Goal: Task Accomplishment & Management: Manage account settings

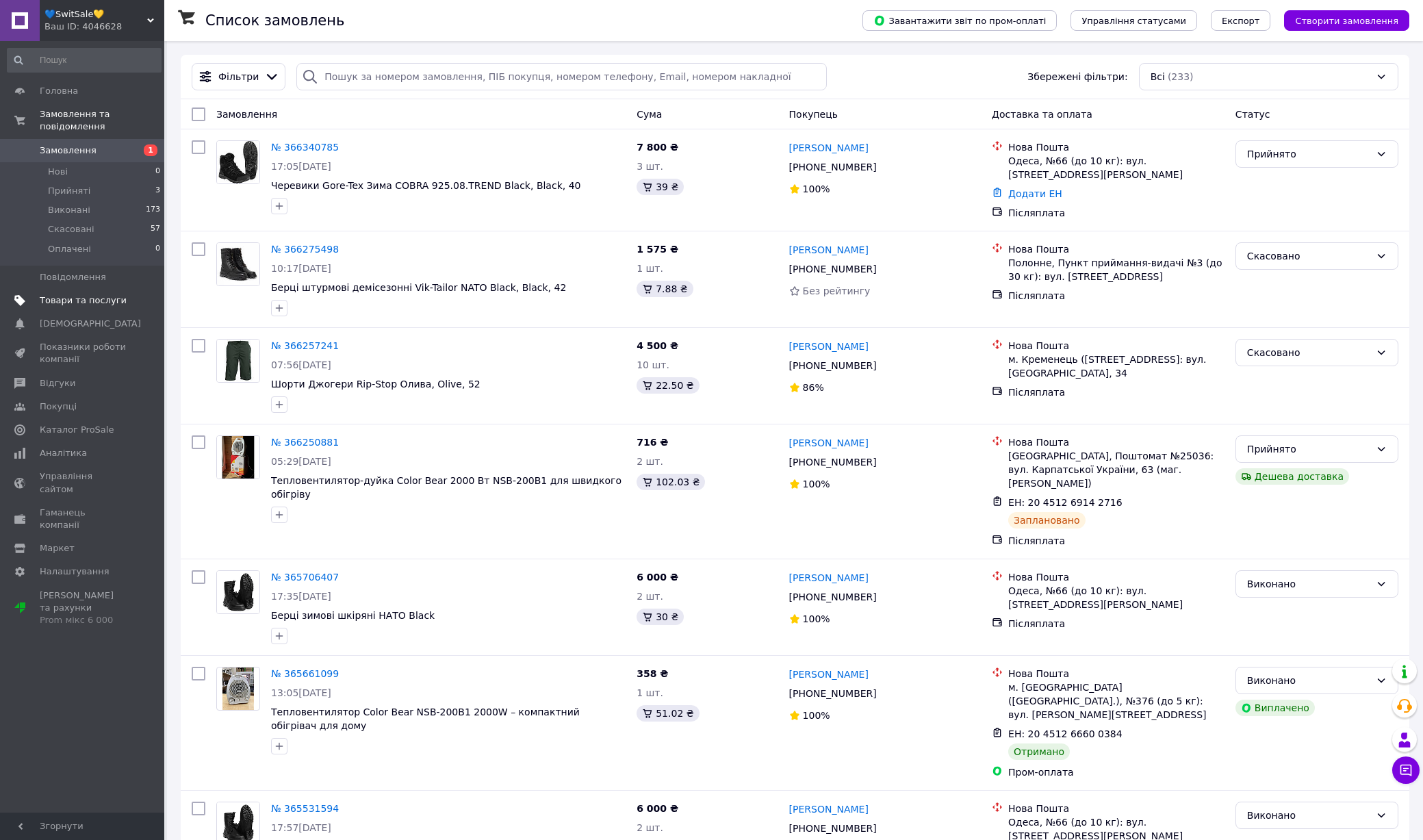
click at [127, 298] on span at bounding box center [145, 300] width 38 height 12
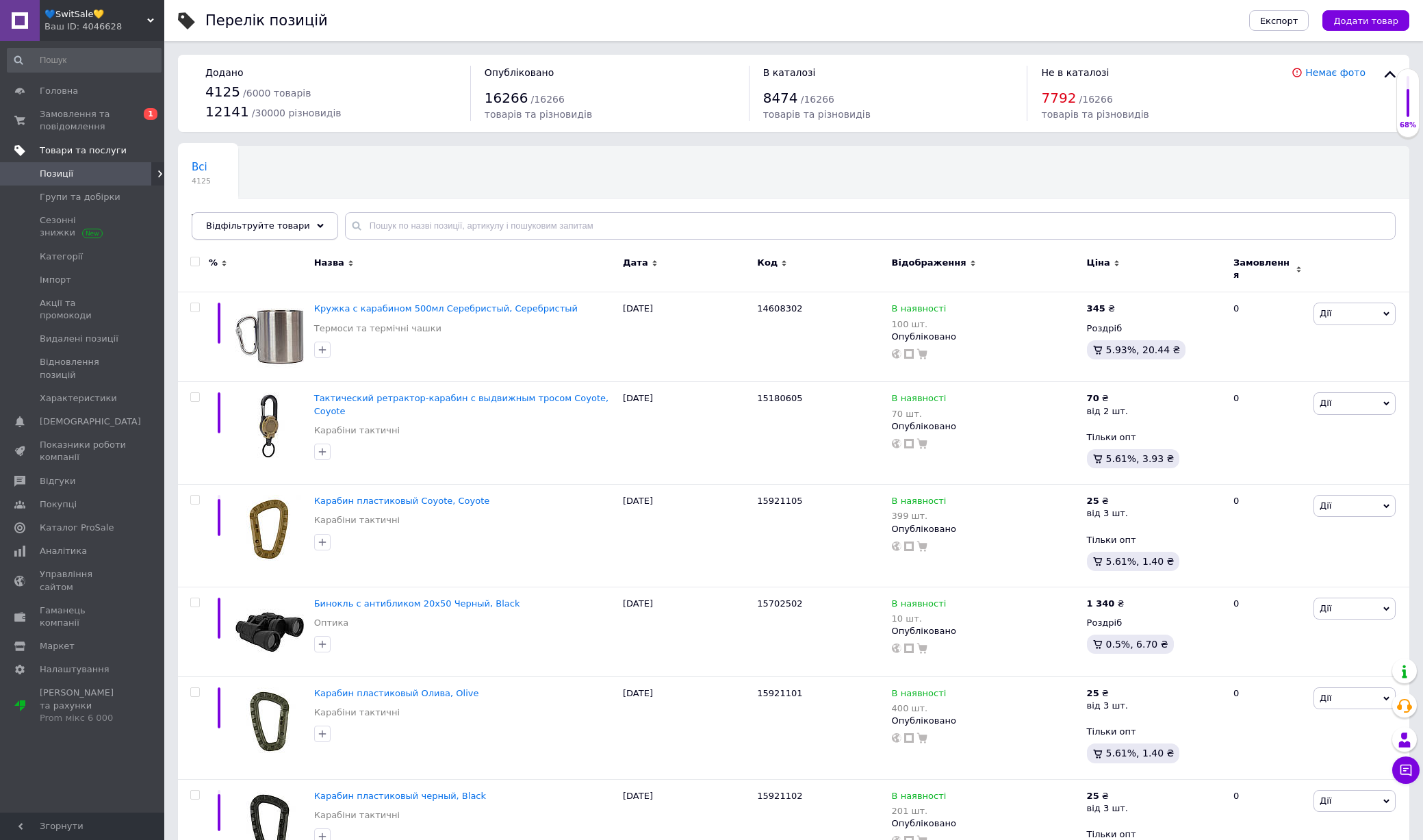
click at [290, 228] on span "Відфільтруйте товари" at bounding box center [258, 225] width 104 height 10
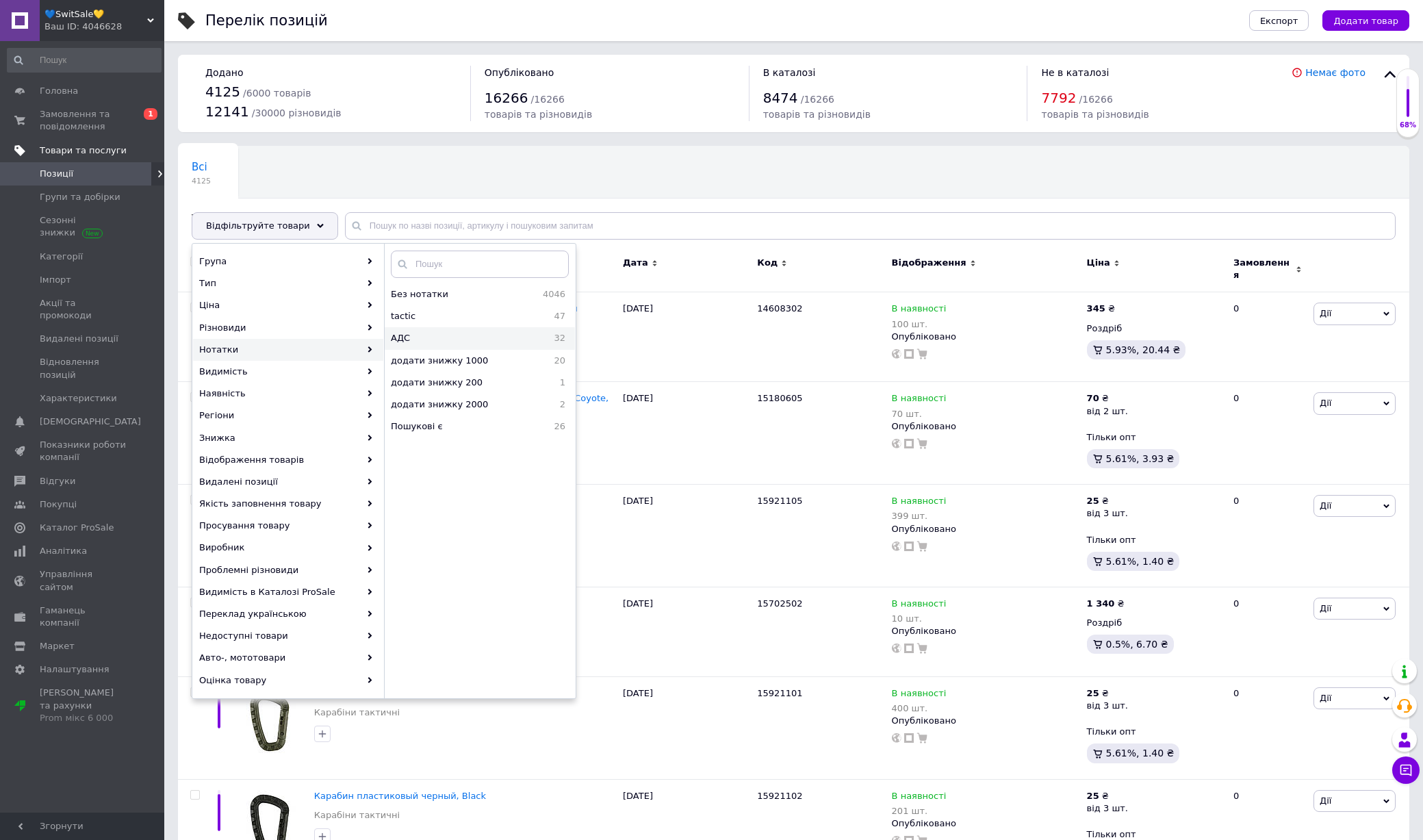
click at [472, 332] on span "АДС" at bounding box center [435, 338] width 90 height 12
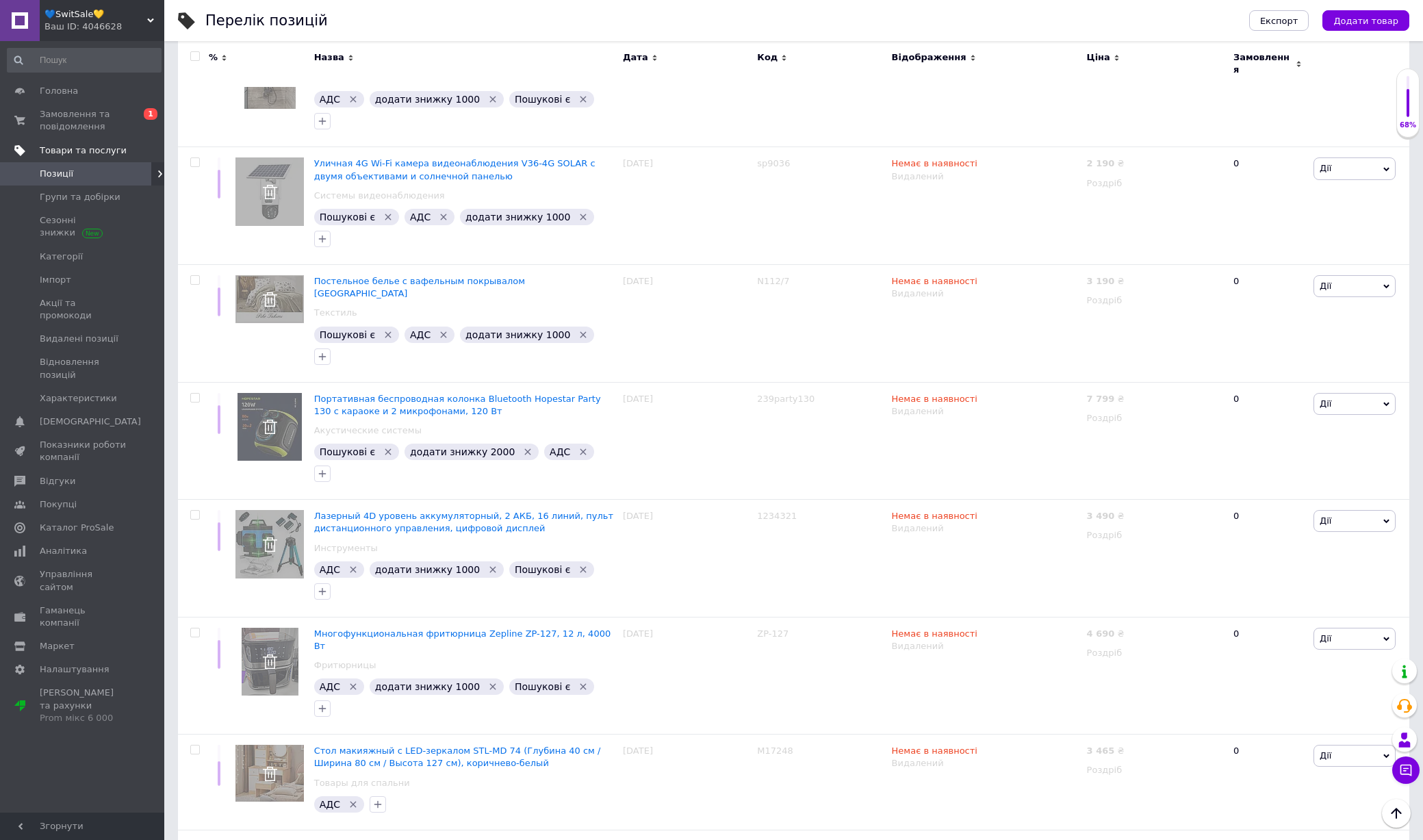
scroll to position [2558, 0]
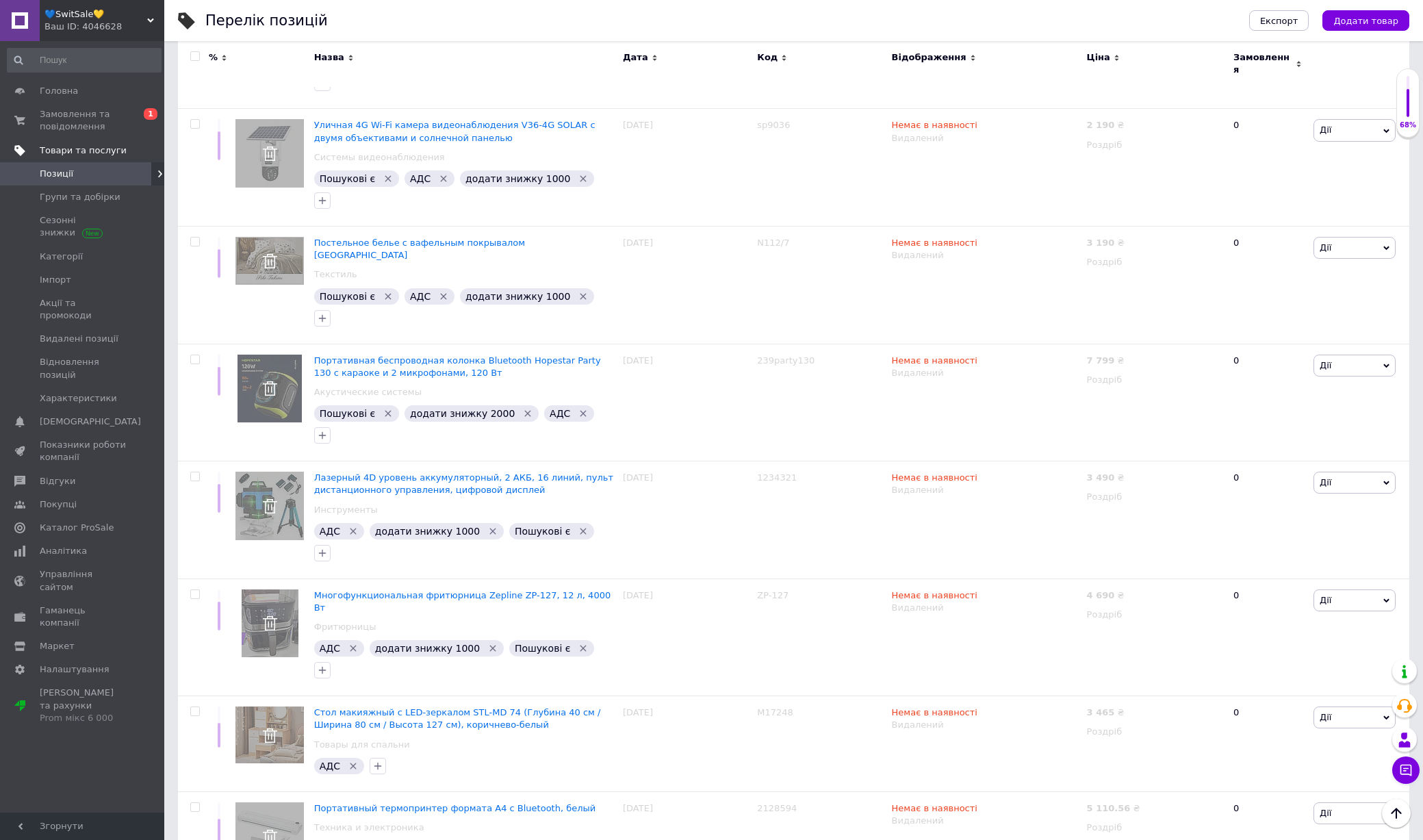
checkbox input "true"
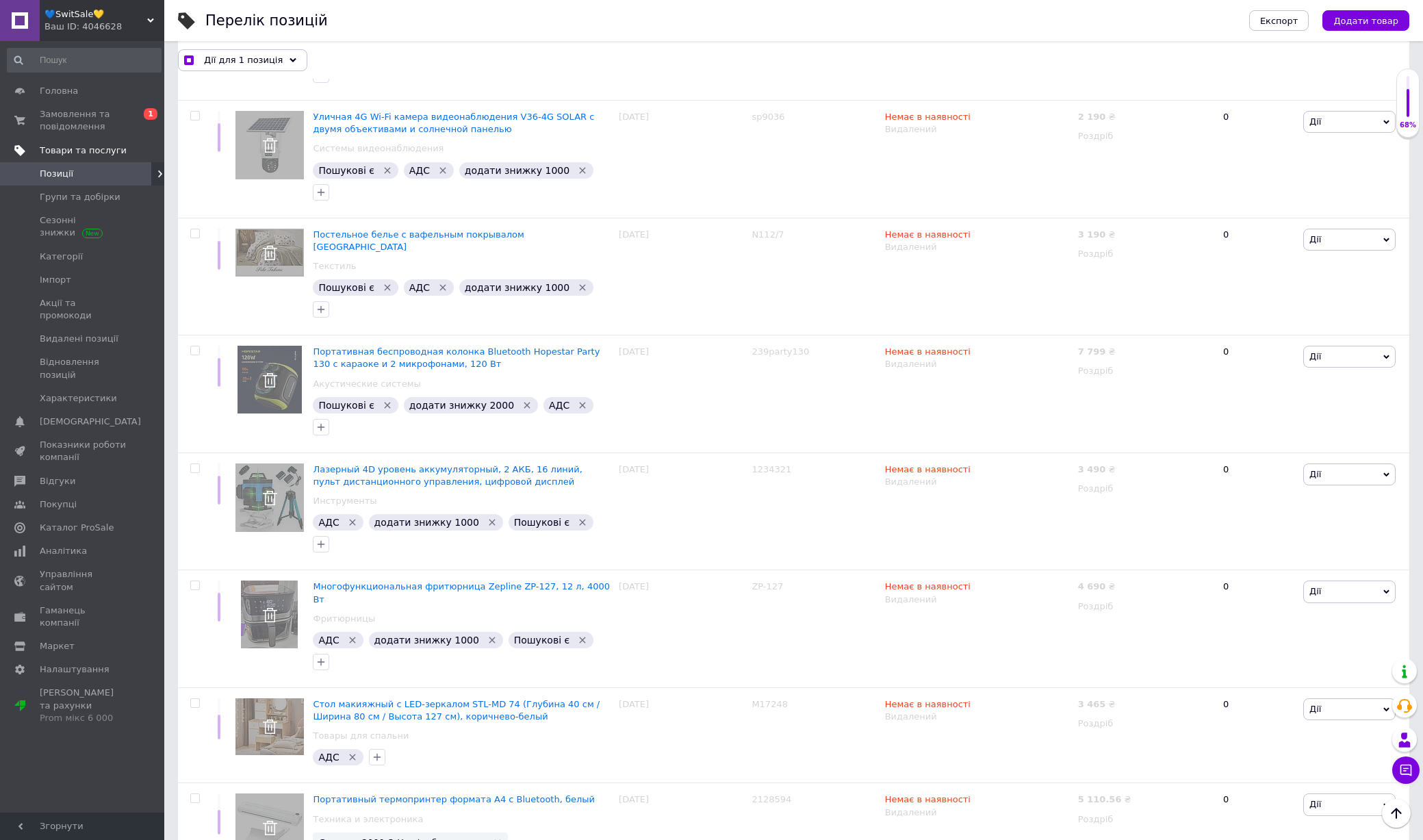
checkbox input "true"
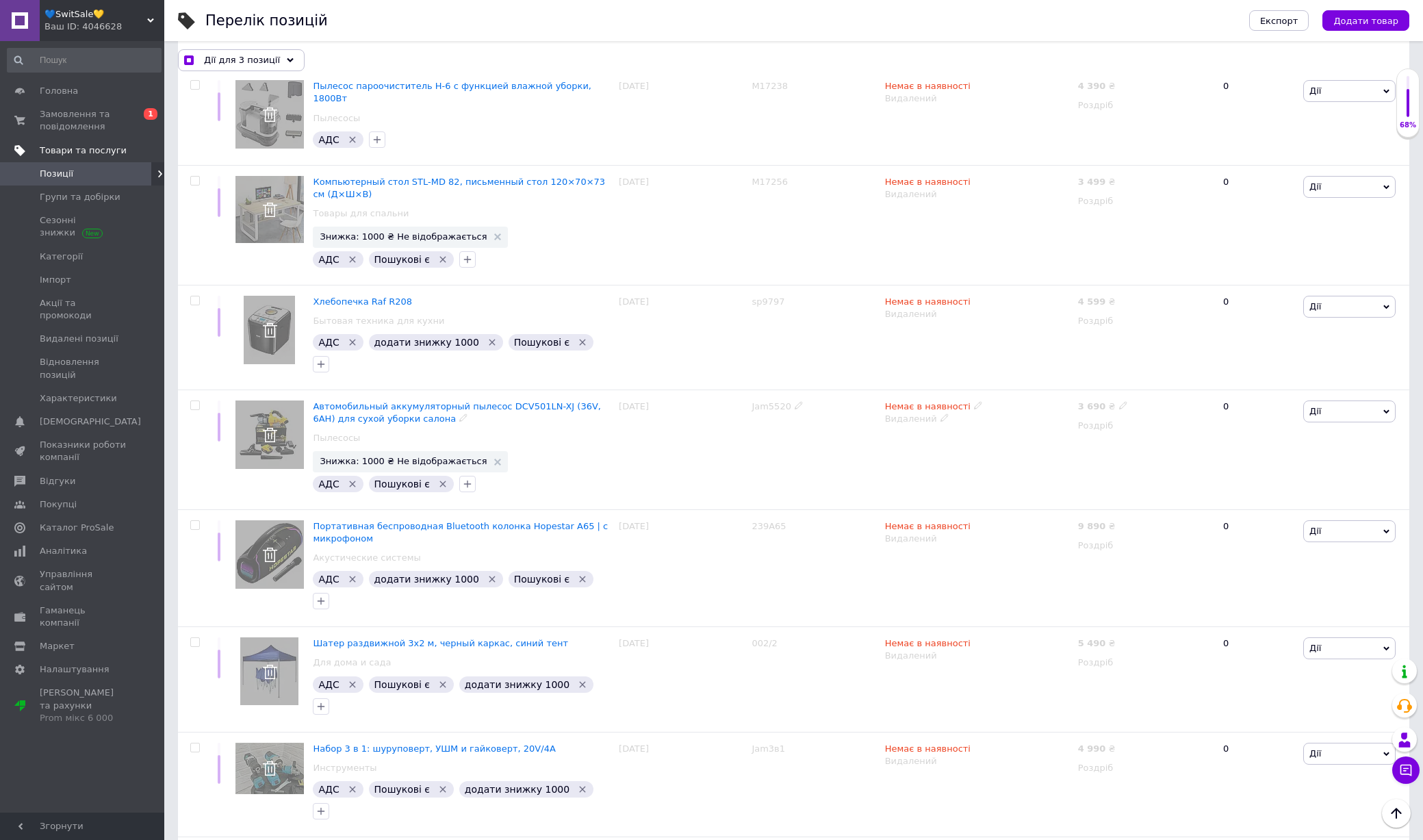
scroll to position [0, 0]
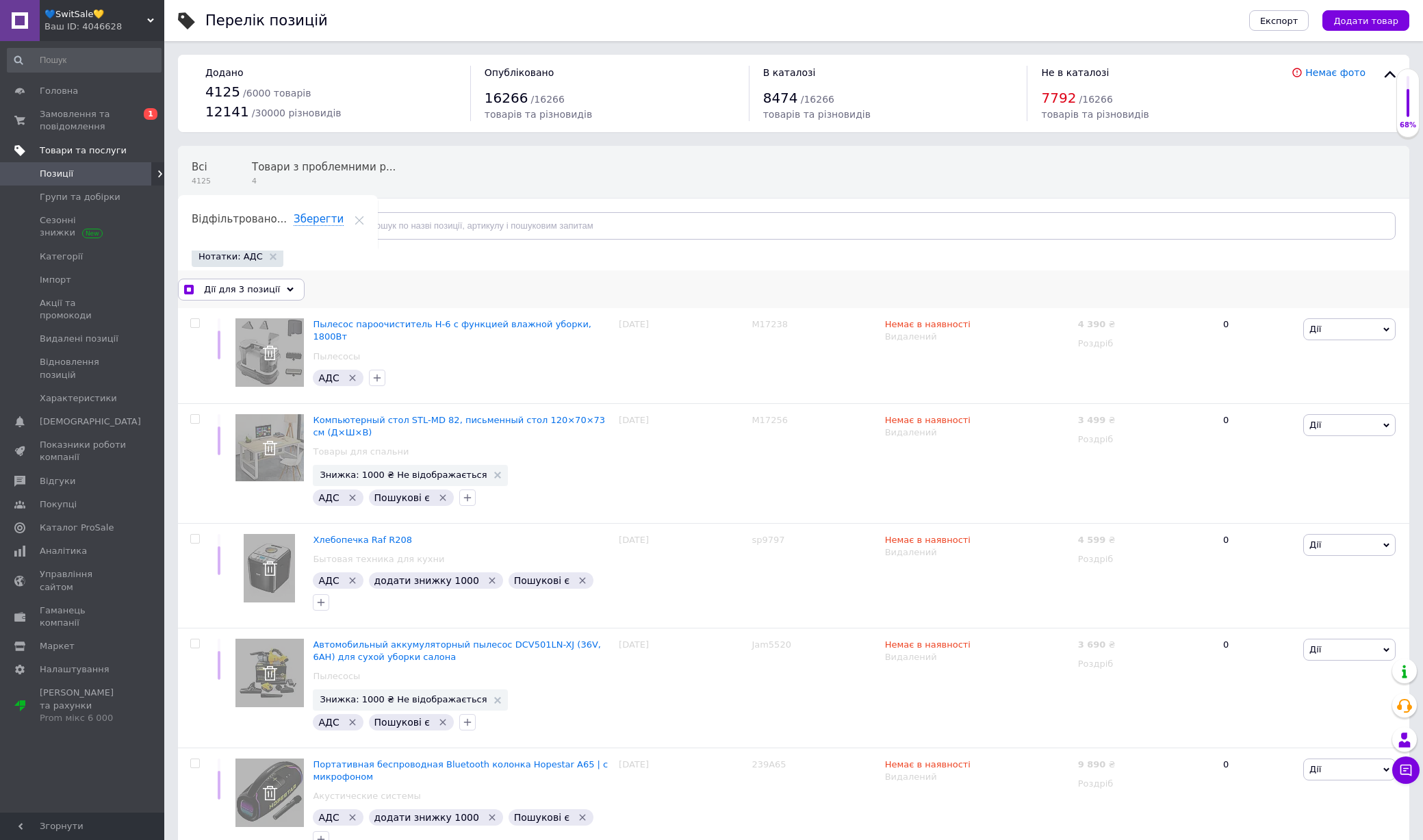
click at [273, 286] on div "Дії для 3 позиції" at bounding box center [241, 290] width 126 height 22
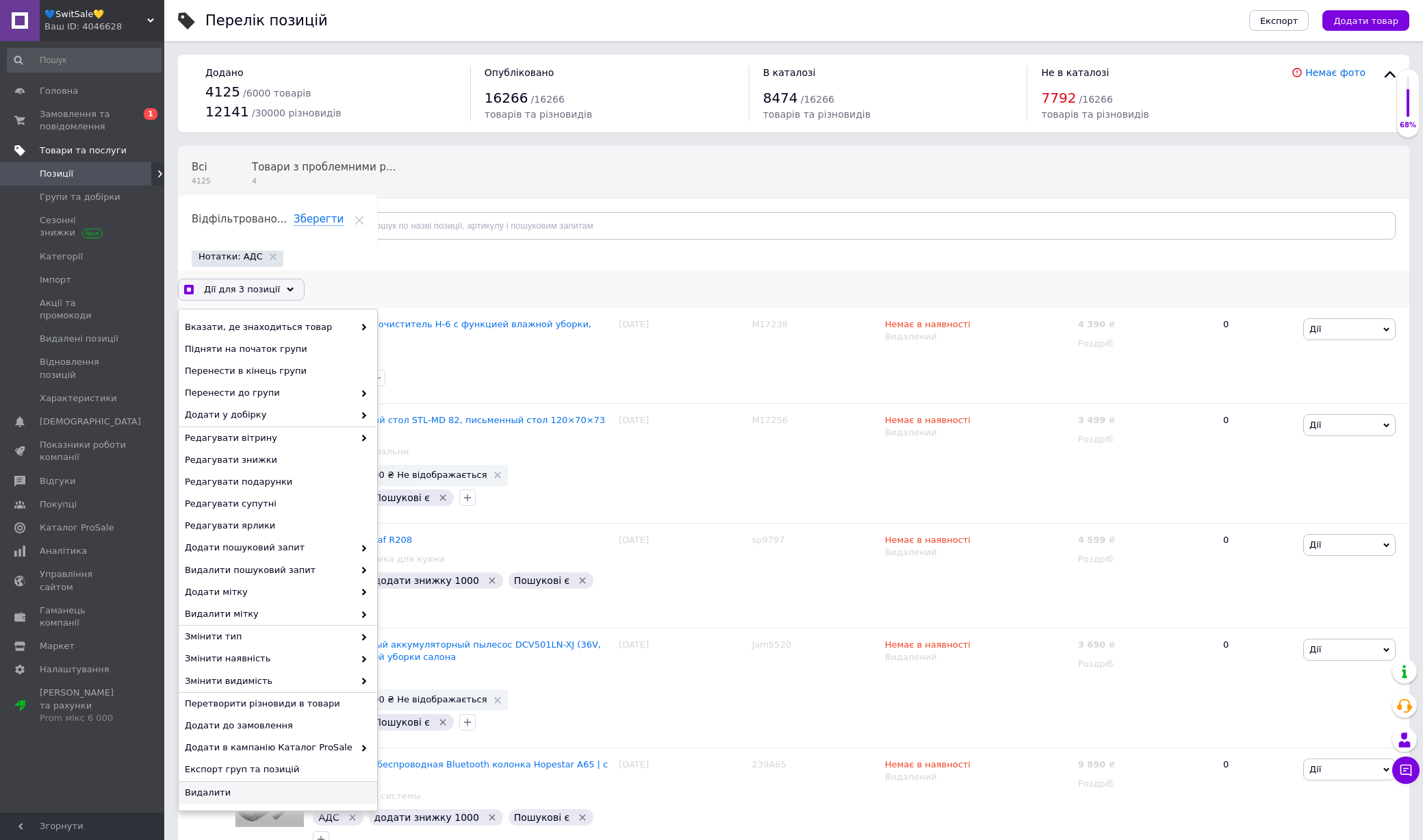
click at [303, 786] on span "Видалити" at bounding box center [276, 792] width 183 height 12
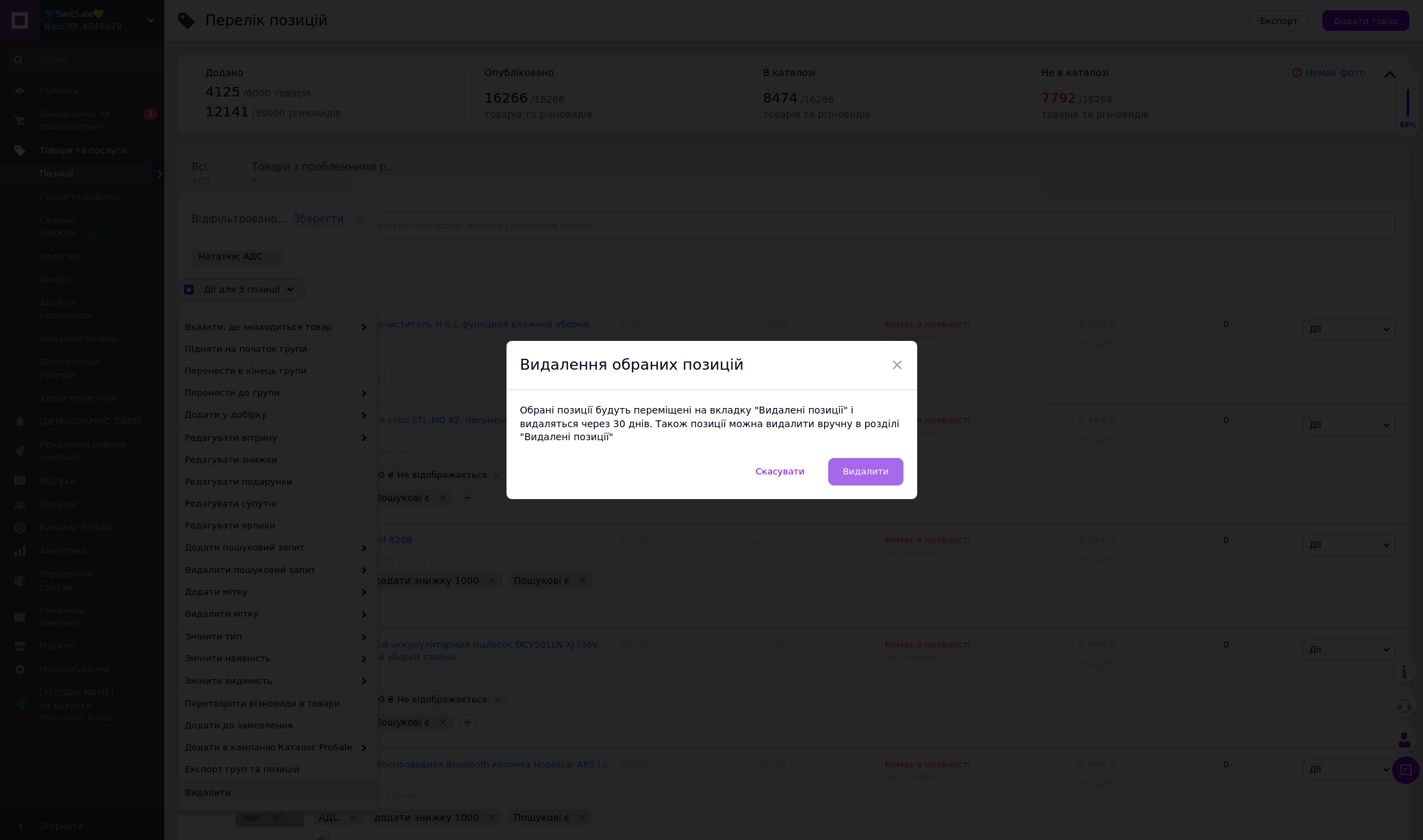
click at [864, 472] on button "Видалити" at bounding box center [865, 471] width 74 height 27
checkbox input "true"
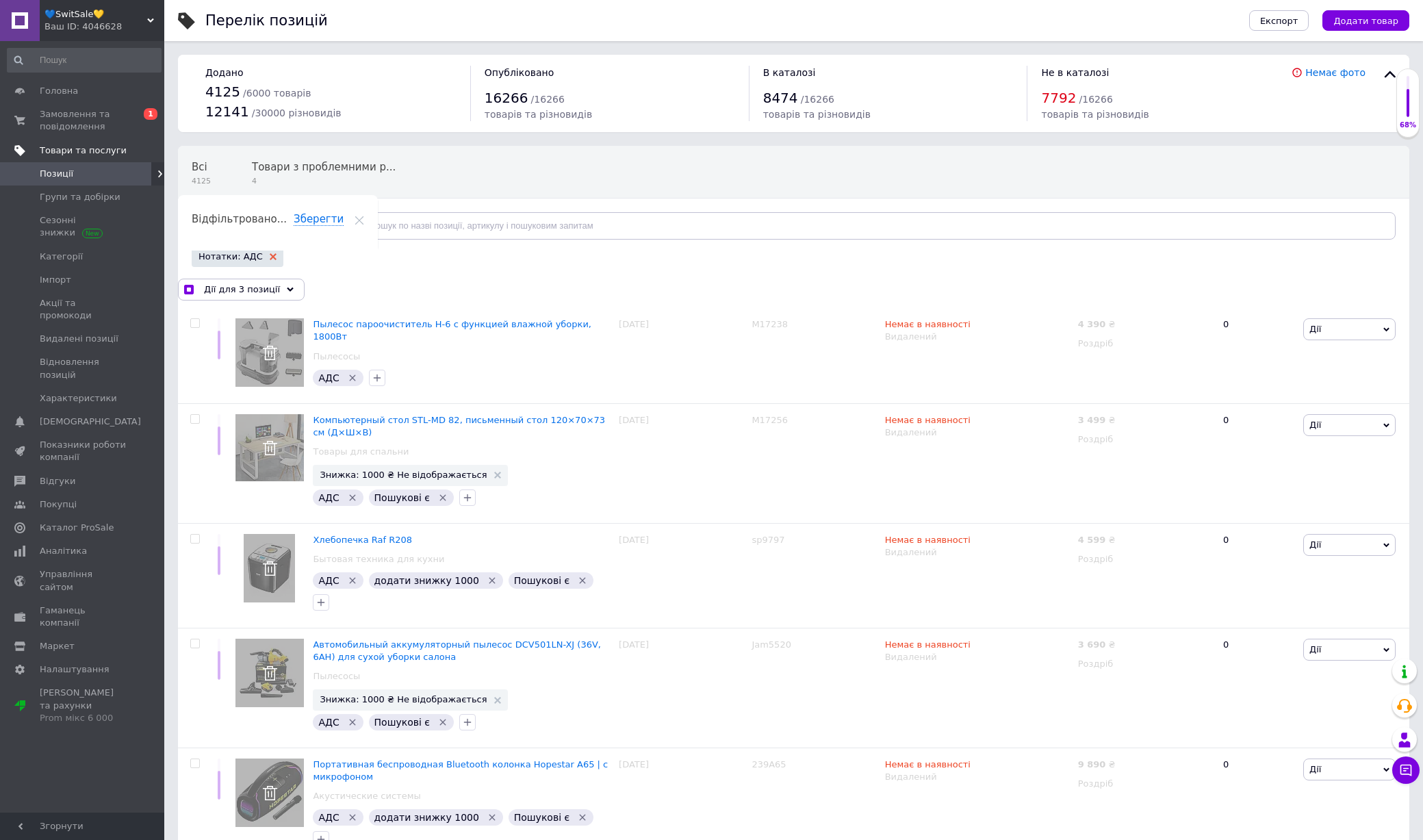
checkbox input "false"
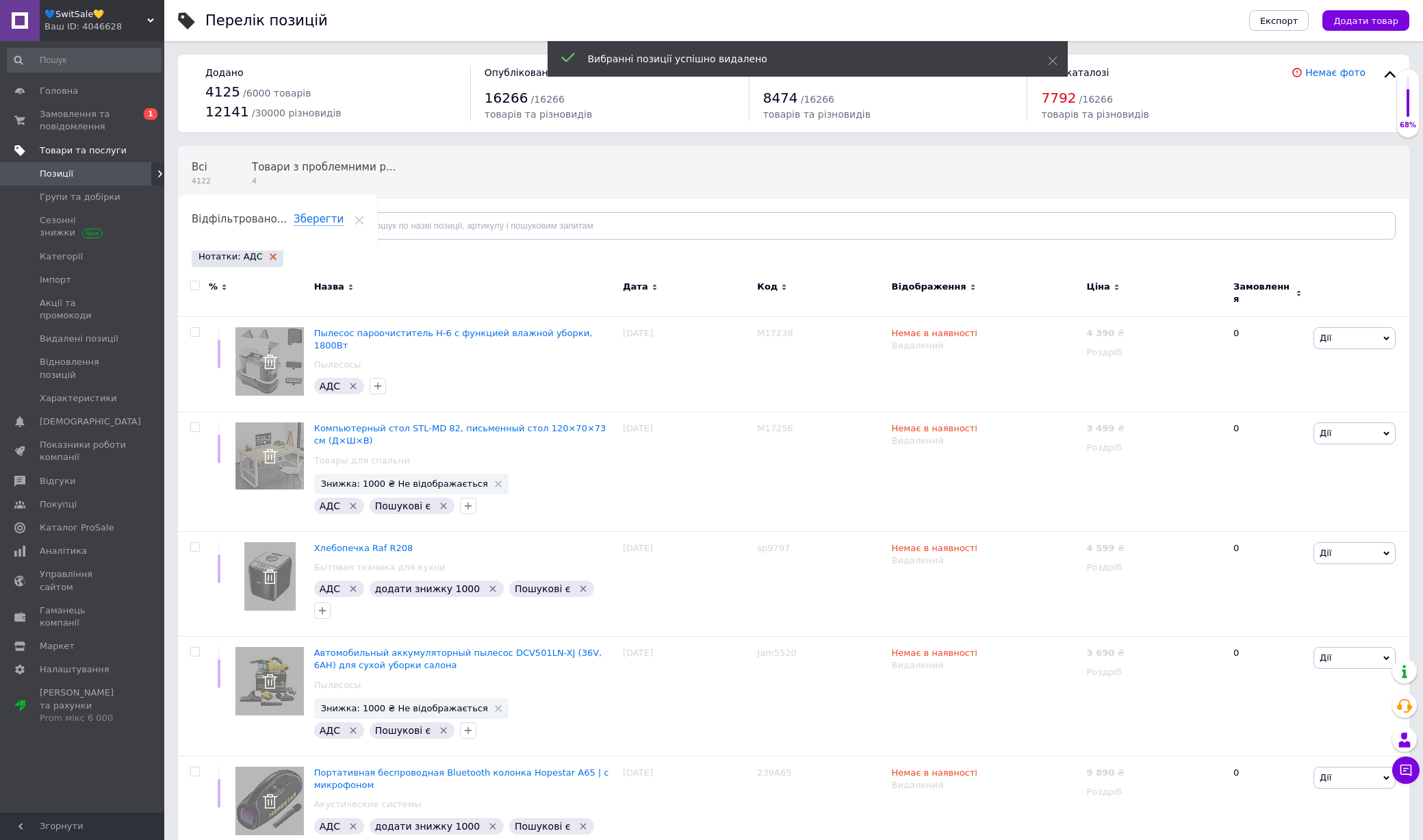
click at [270, 257] on use at bounding box center [273, 256] width 6 height 6
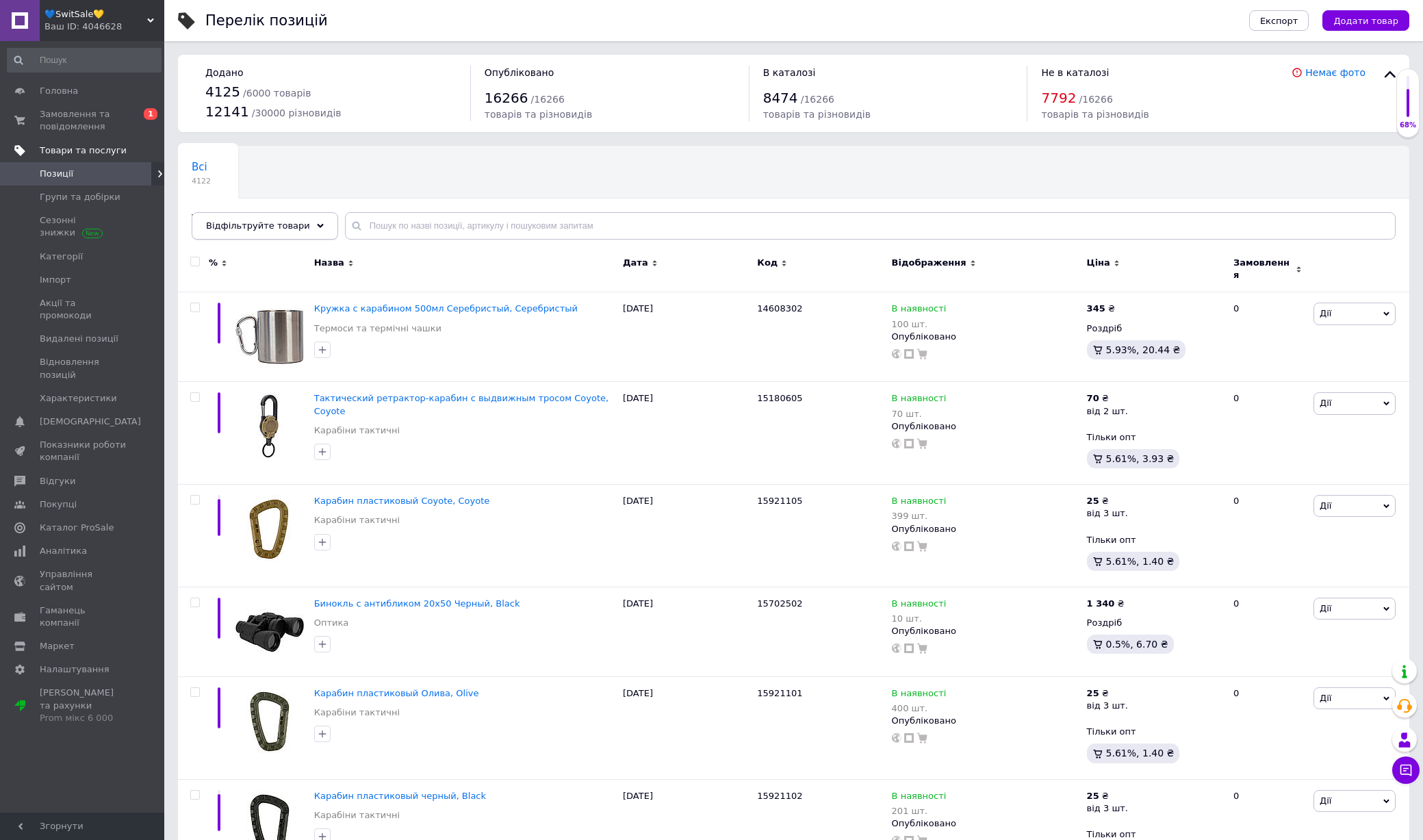
click at [285, 227] on span "Відфільтруйте товари" at bounding box center [258, 225] width 104 height 10
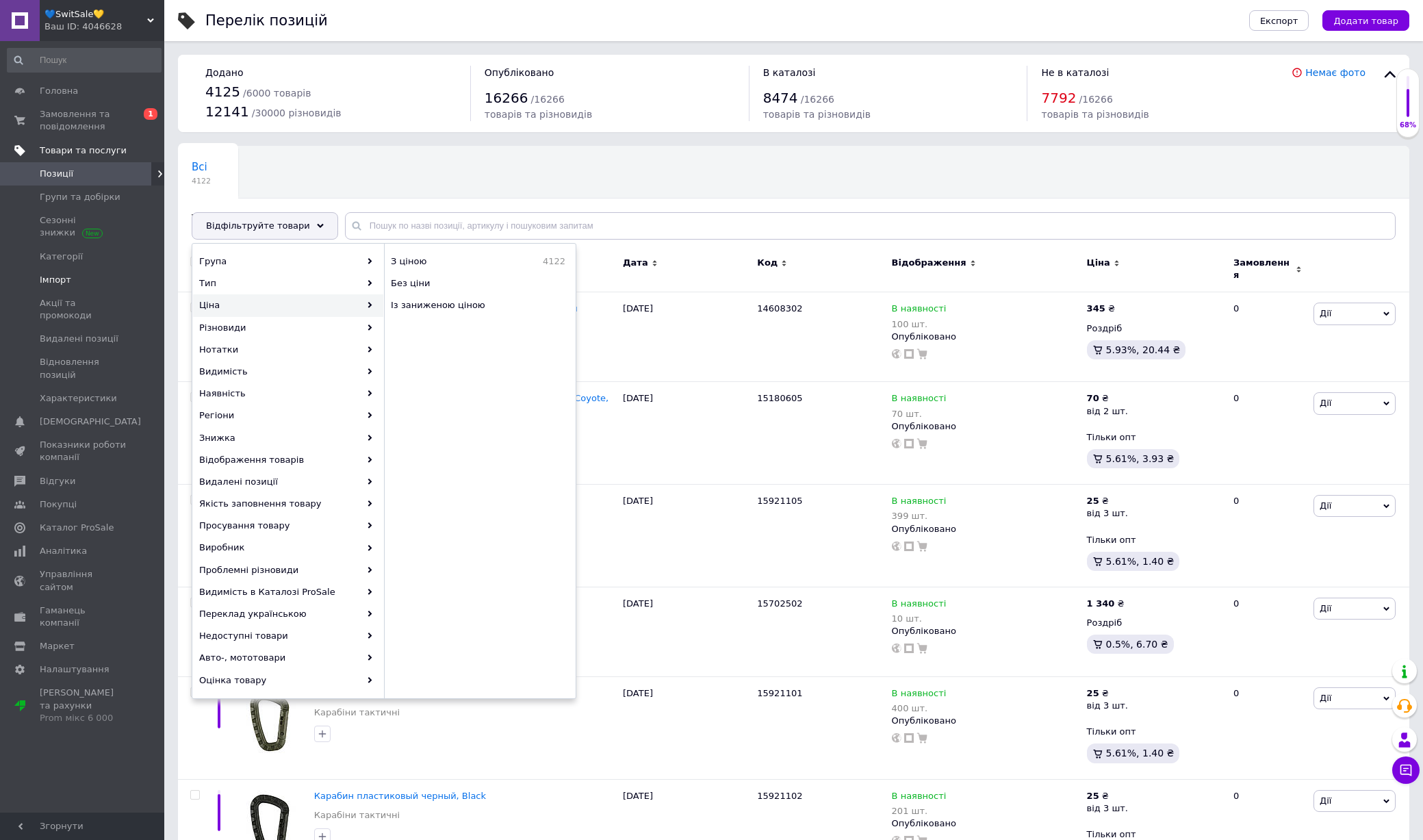
click at [78, 274] on span "Імпорт" at bounding box center [84, 279] width 87 height 12
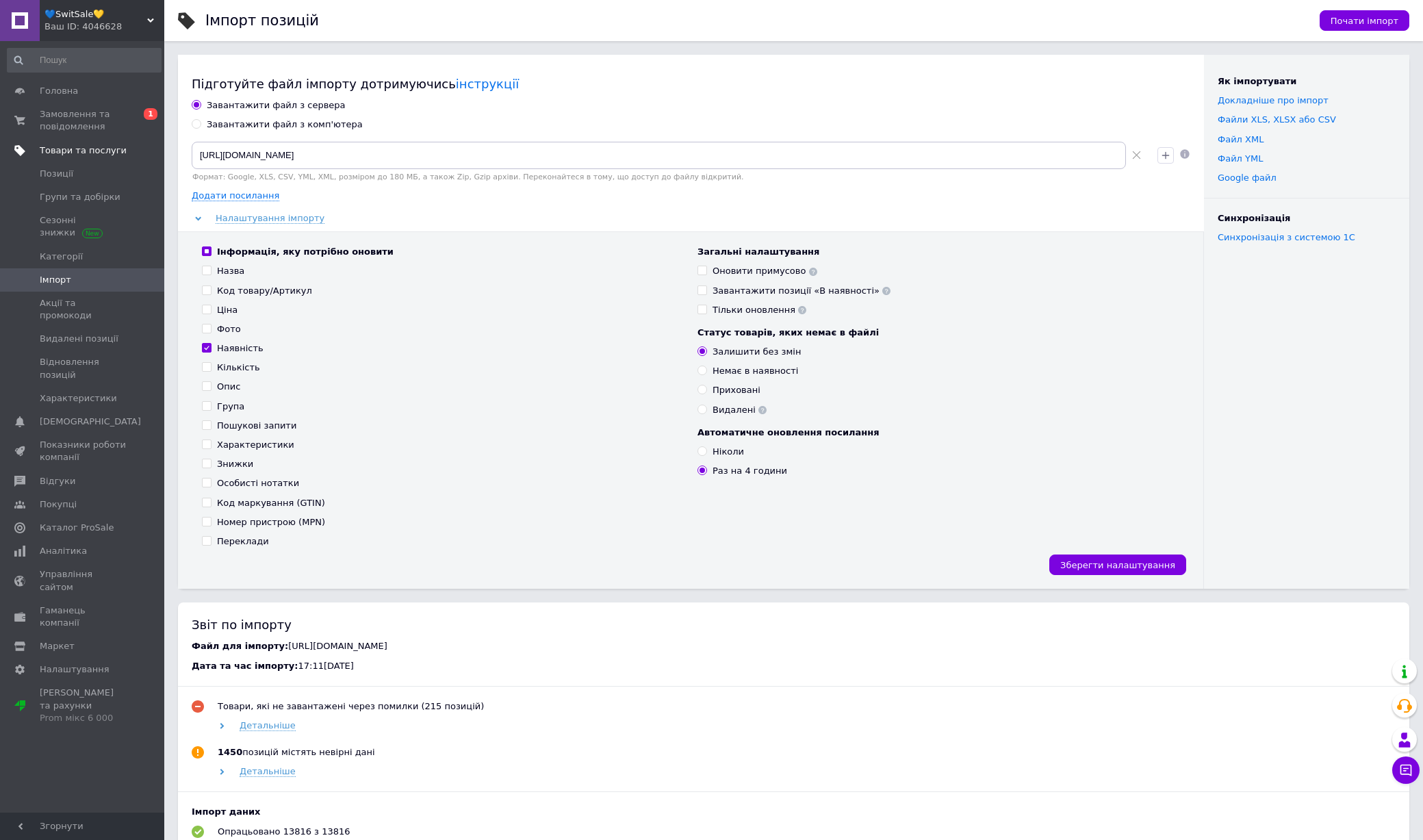
click at [339, 126] on div "Завантажити файл з комп'ютера" at bounding box center [285, 124] width 156 height 12
click at [201, 126] on input "Завантажити файл з комп'ютера" at bounding box center [196, 123] width 9 height 9
radio input "true"
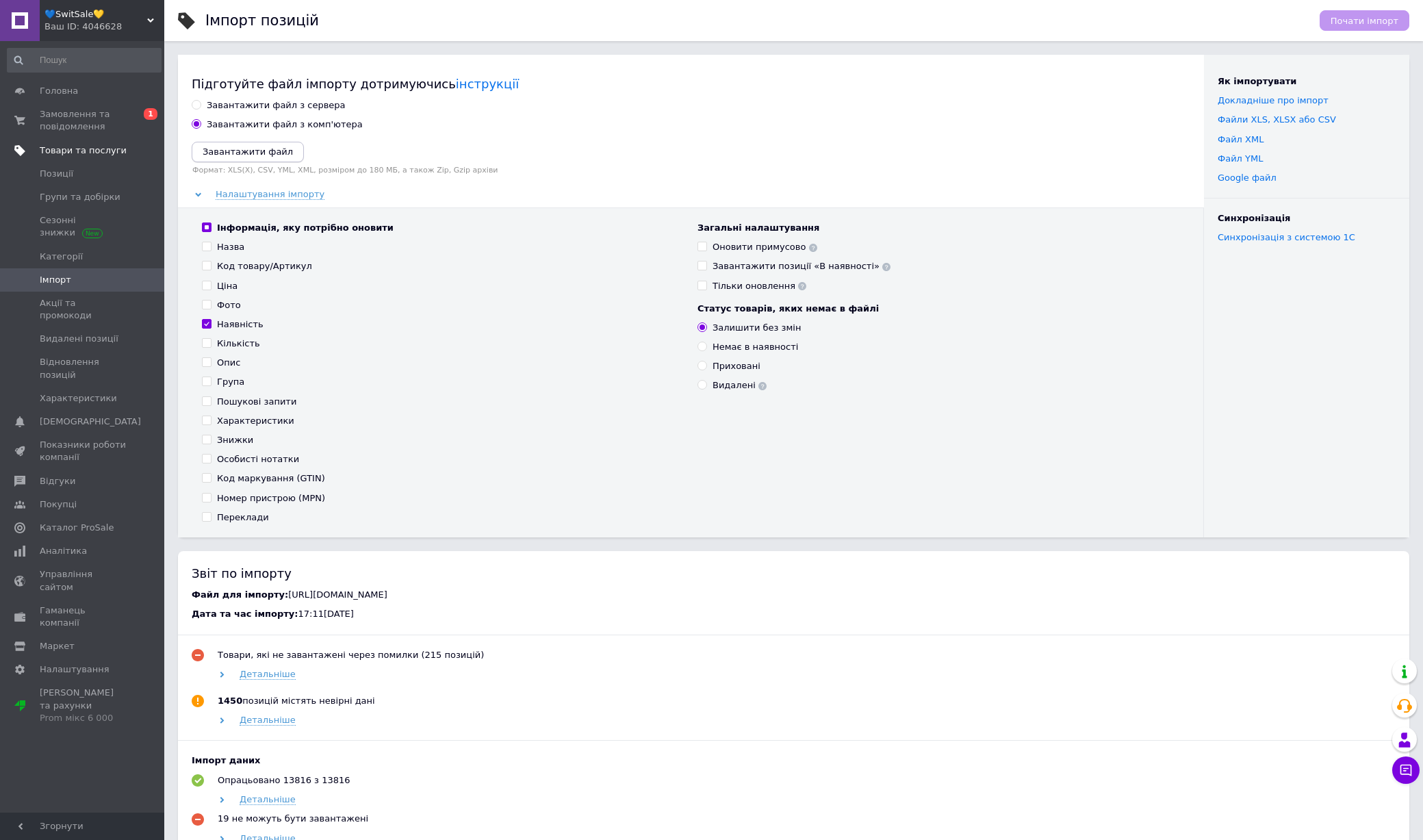
click at [252, 155] on icon "Завантажити файл" at bounding box center [247, 151] width 90 height 10
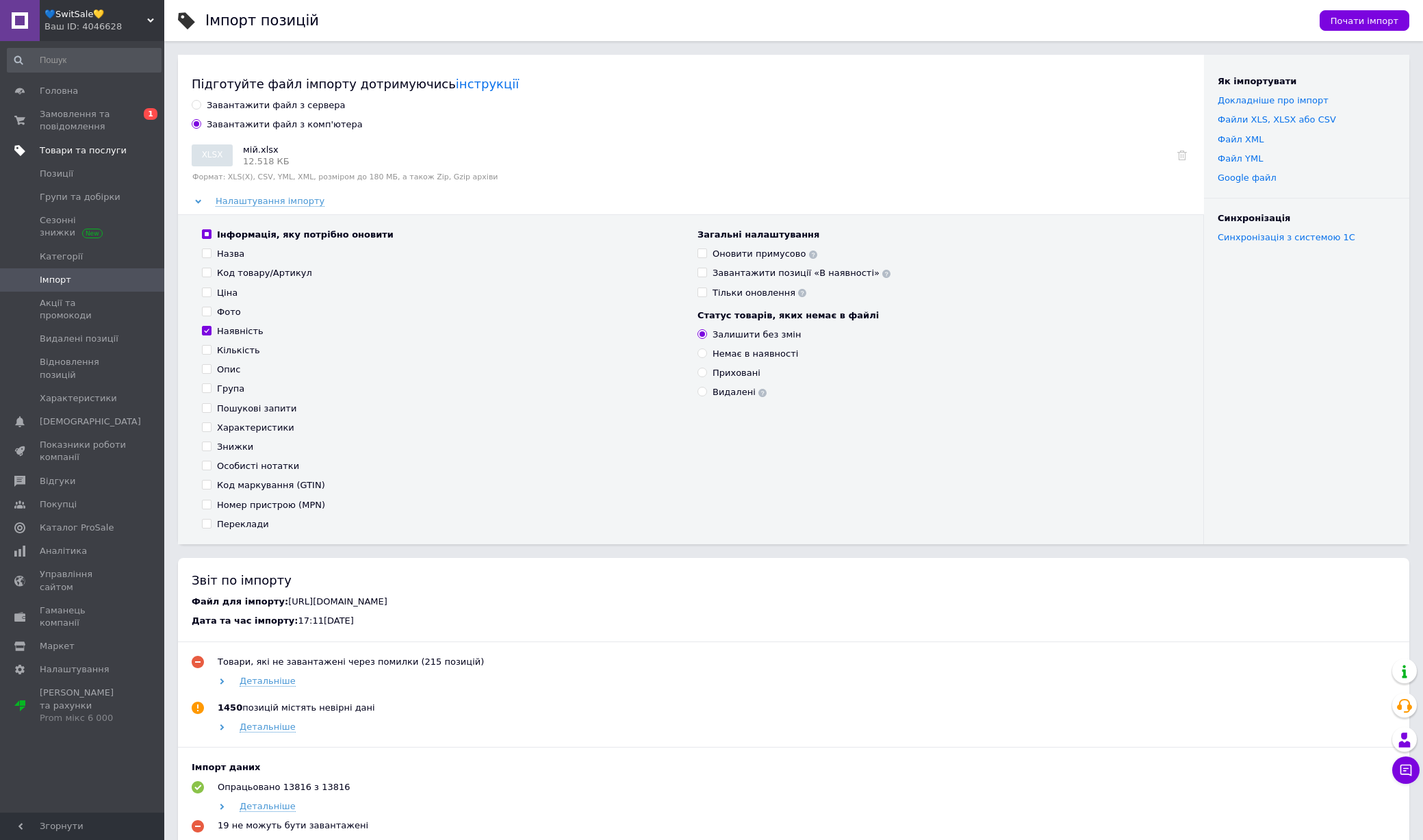
click at [202, 234] on input "Інформація, яку потрібно оновити" at bounding box center [207, 234] width 9 height 9
checkbox input "false"
click at [202, 234] on input "Інформація, яку потрібно оновити" at bounding box center [207, 234] width 9 height 9
checkbox input "true"
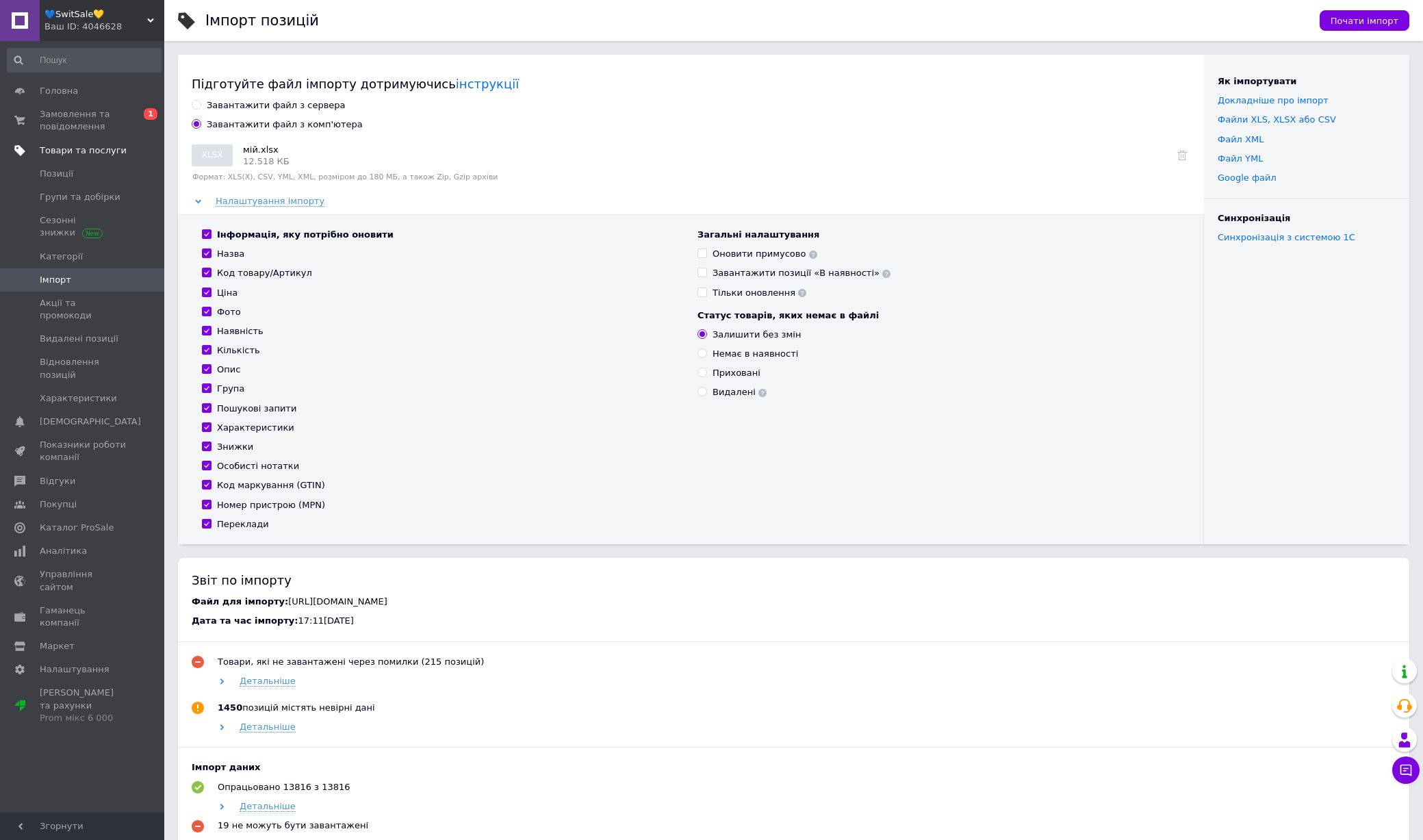
checkbox input "true"
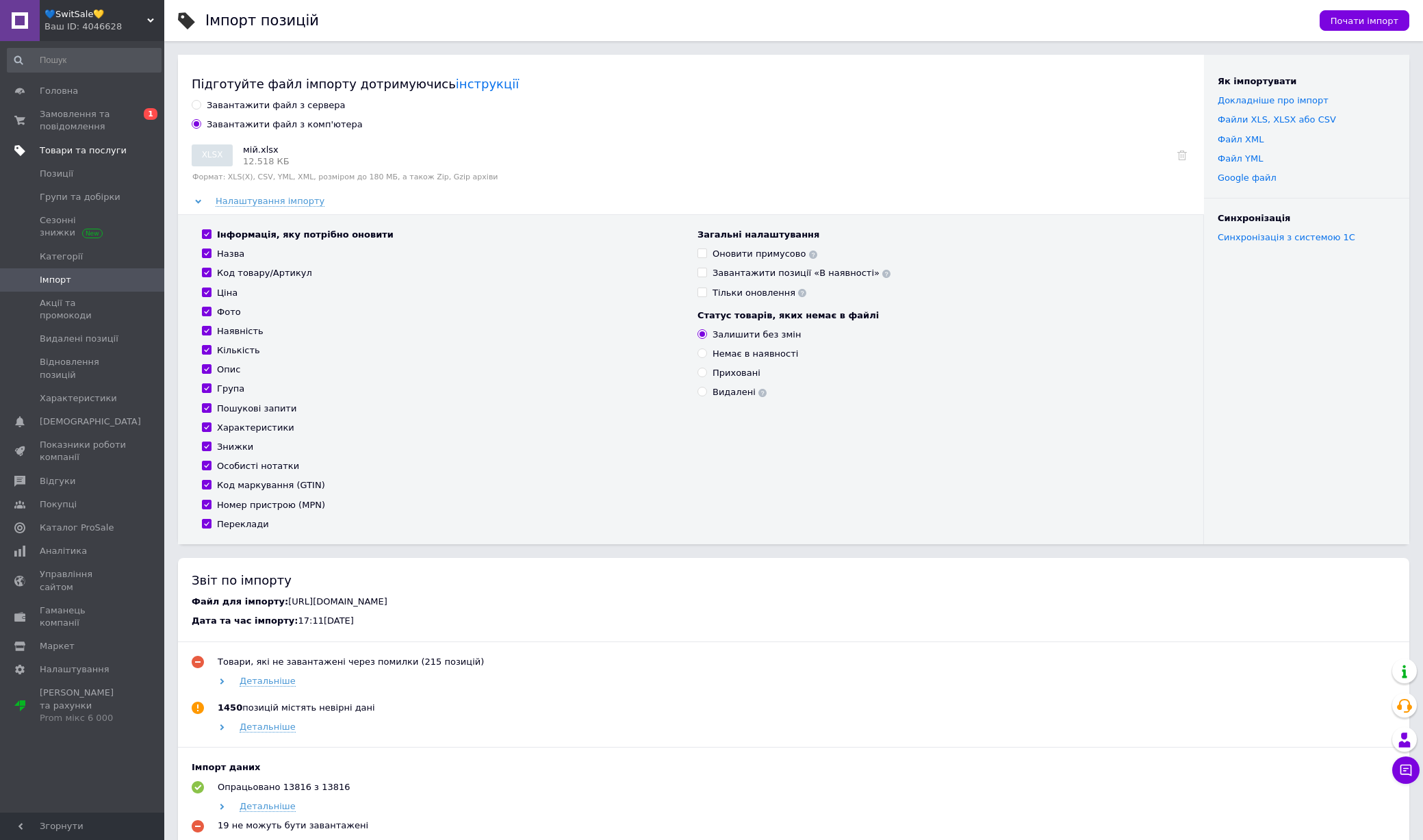
checkbox input "true"
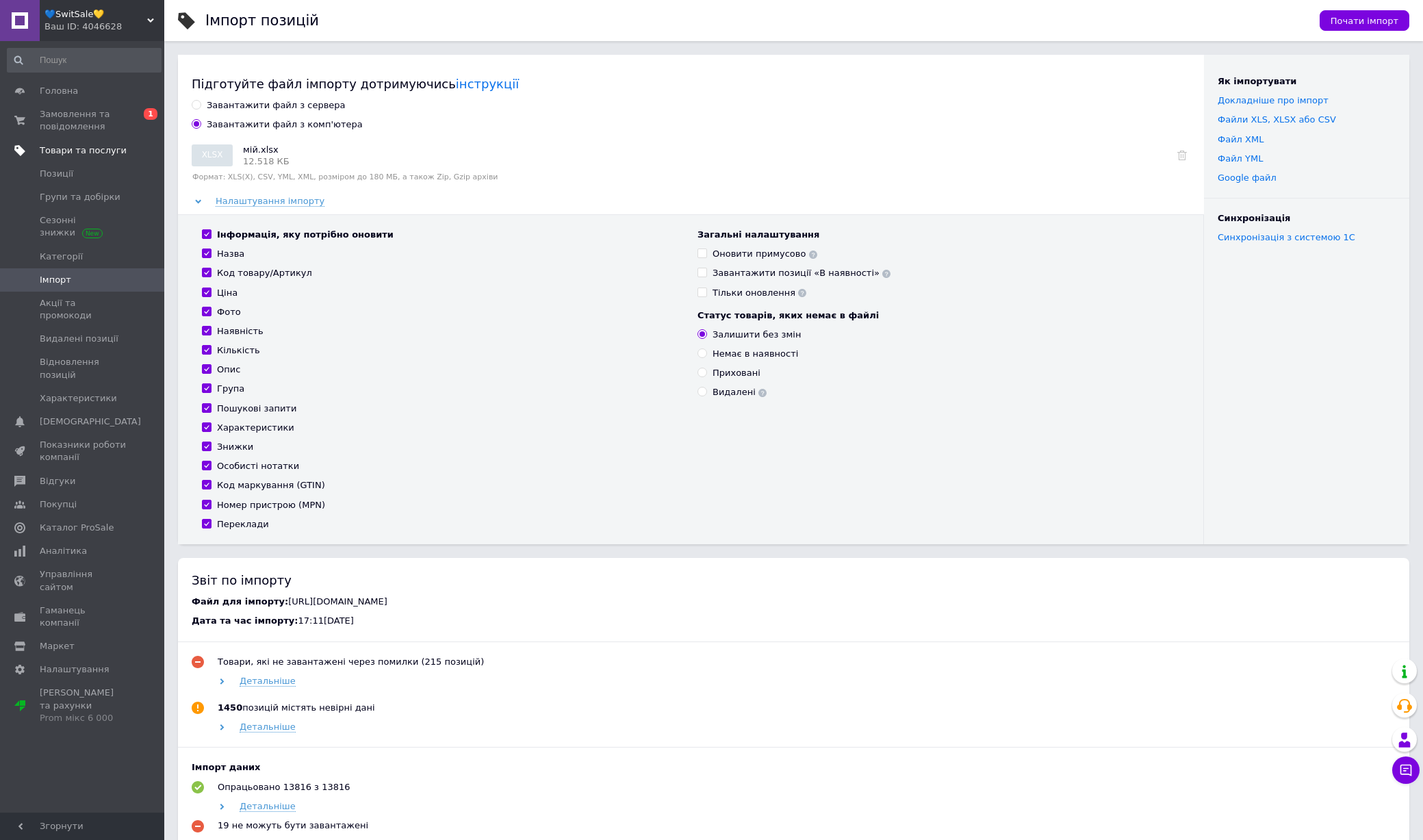
checkbox input "true"
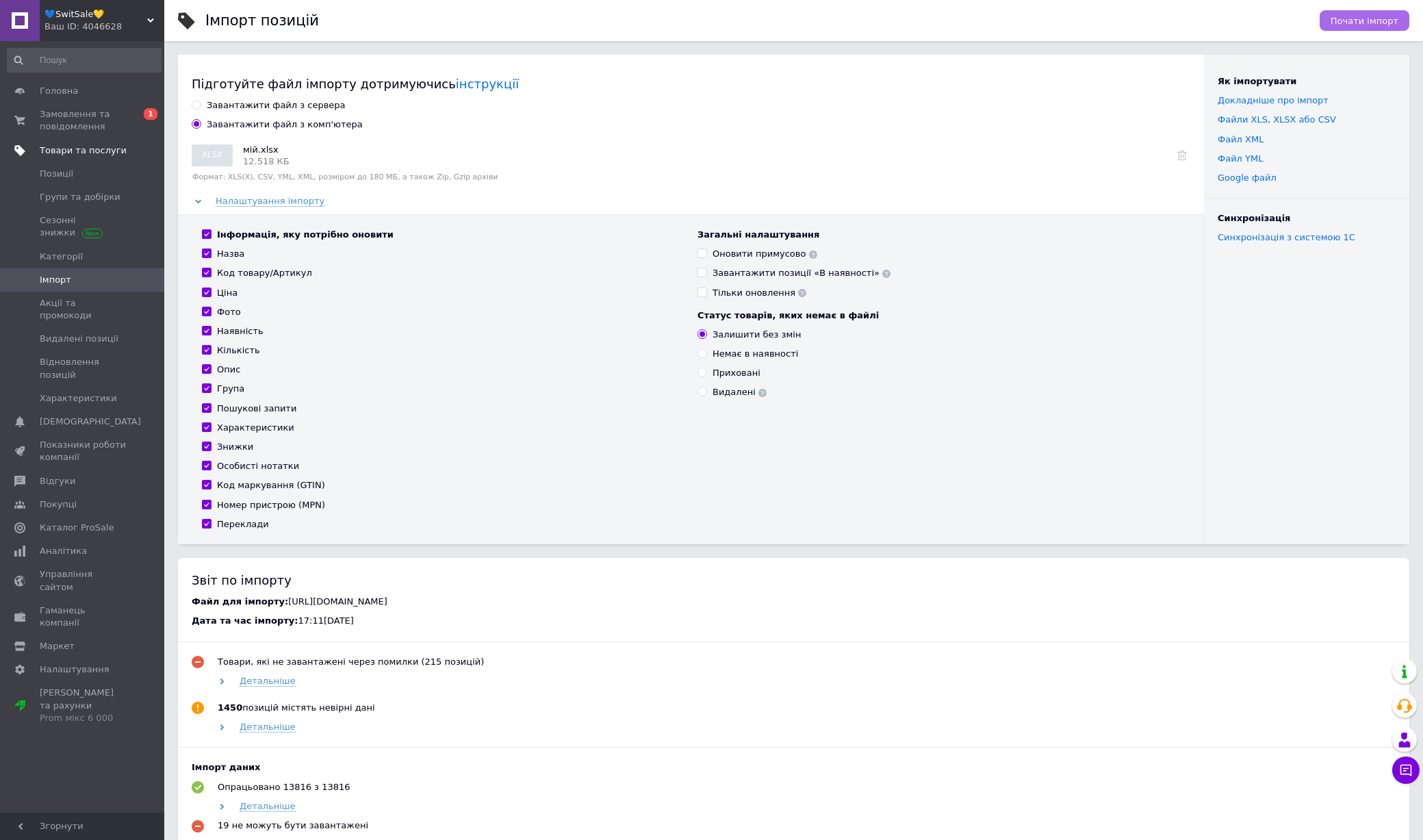
click at [1376, 22] on span "Почати імпорт" at bounding box center [1364, 20] width 68 height 10
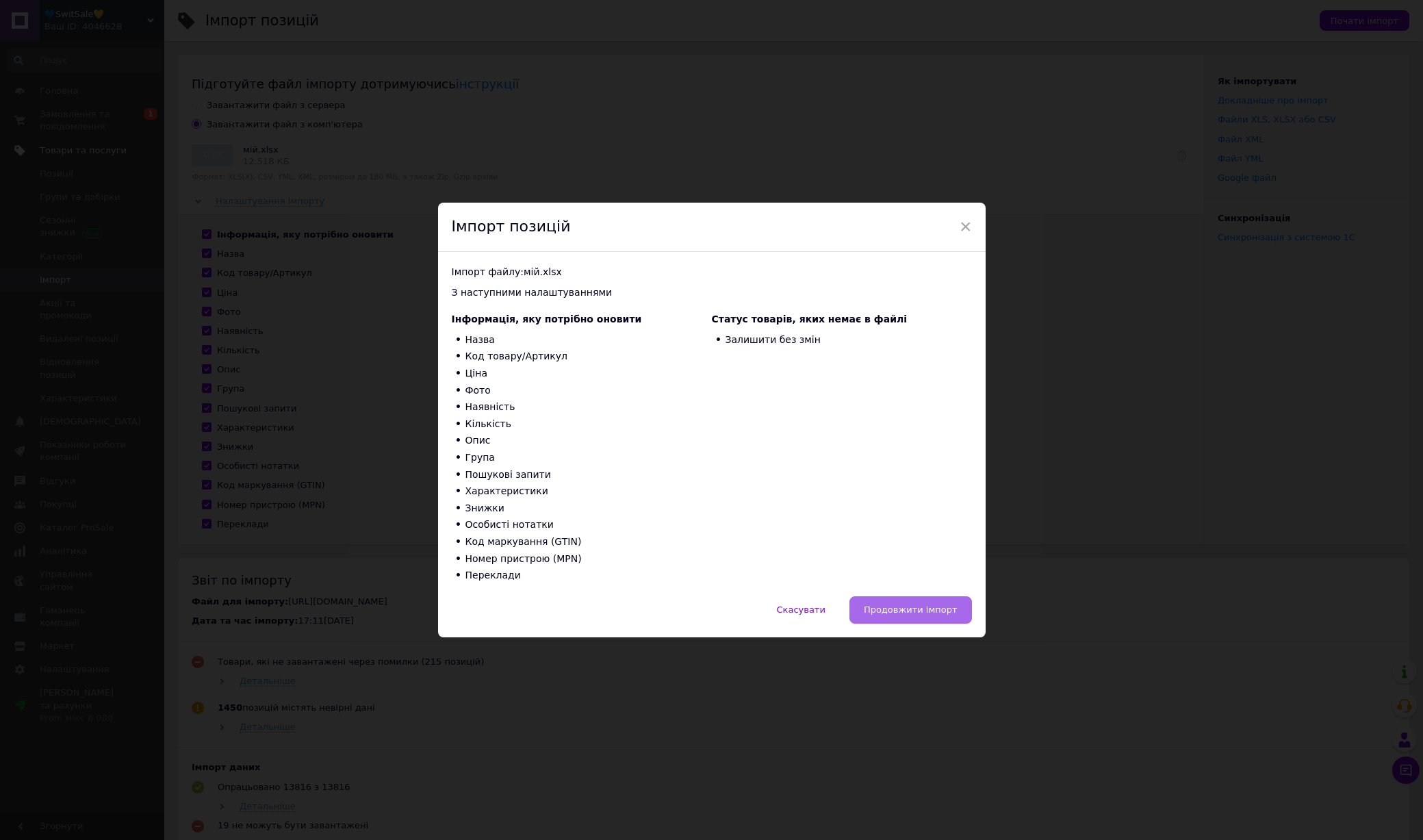
click at [901, 614] on span "Продовжити імпорт" at bounding box center [910, 609] width 94 height 10
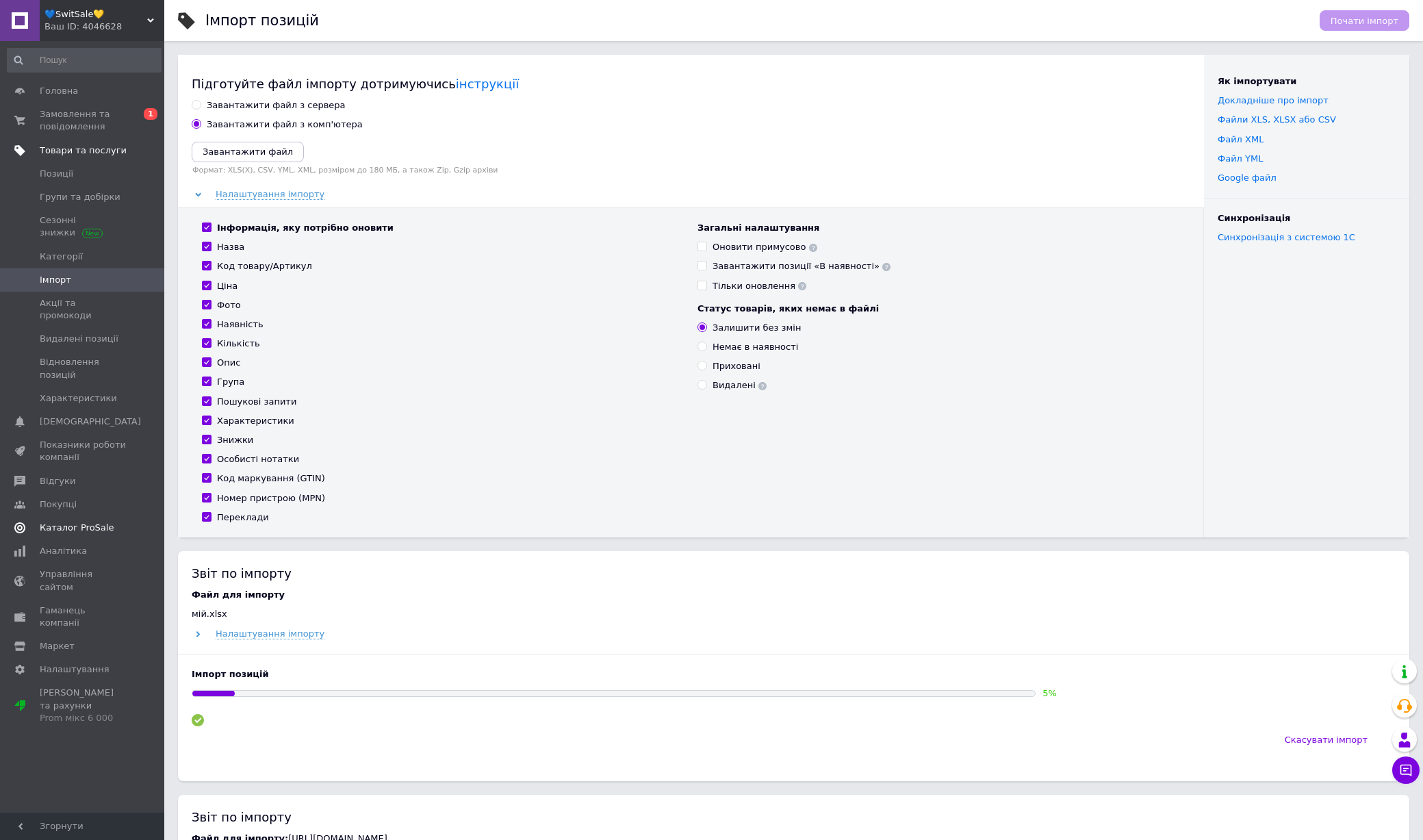
click at [77, 516] on link "Каталог ProSale" at bounding box center [84, 527] width 168 height 23
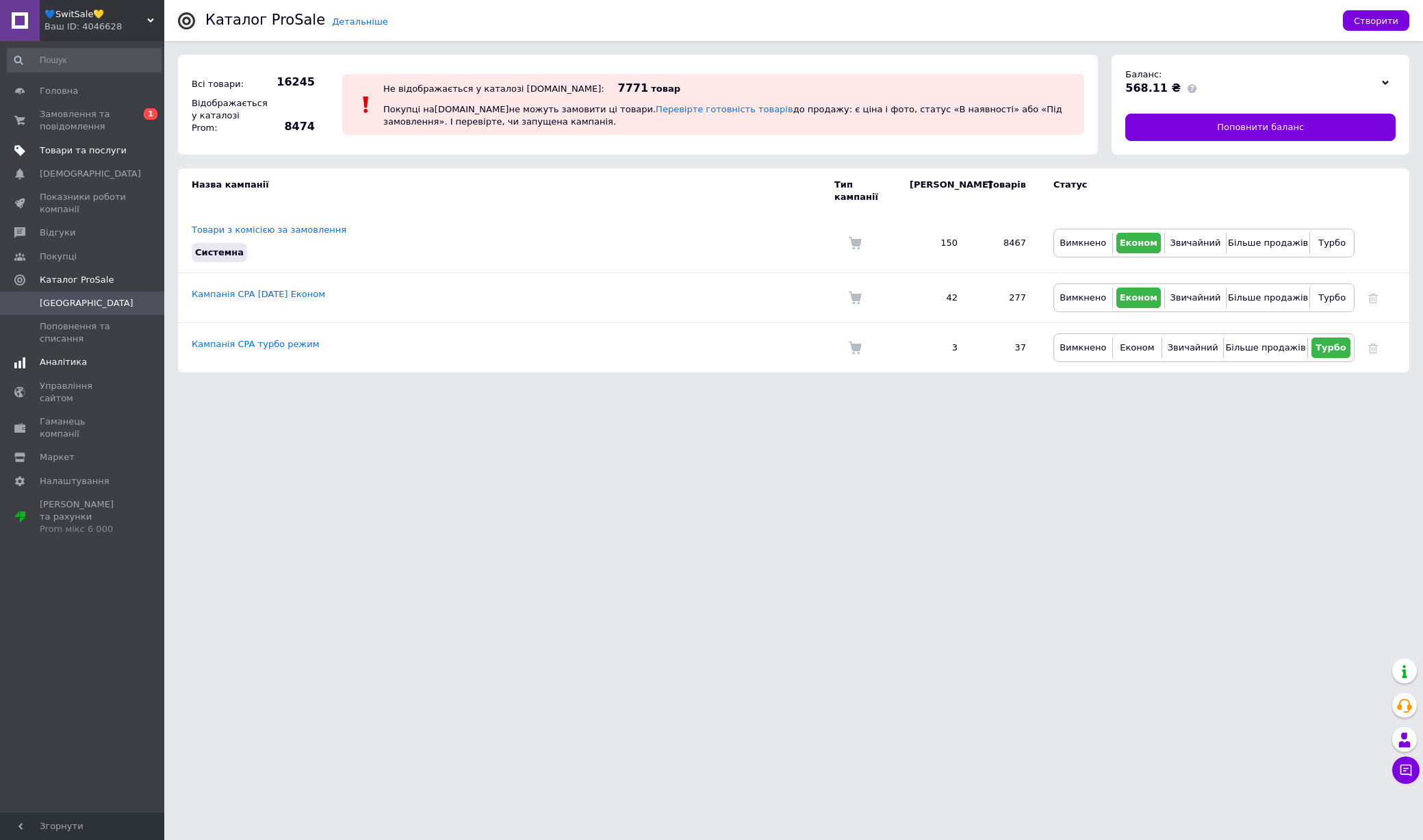
click at [93, 368] on link "Аналітика" at bounding box center [84, 362] width 168 height 23
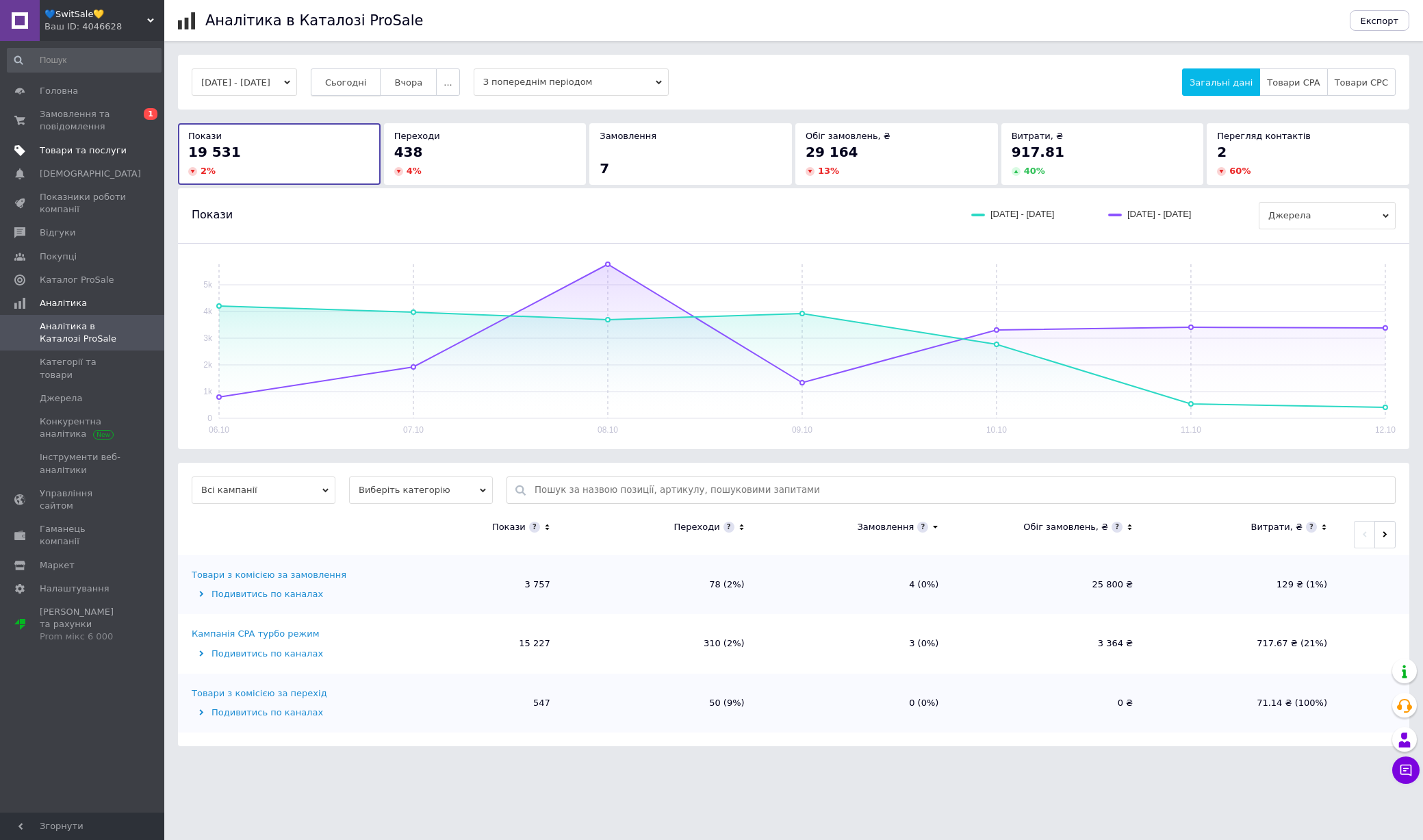
click at [357, 91] on button "Сьогодні" at bounding box center [346, 82] width 71 height 27
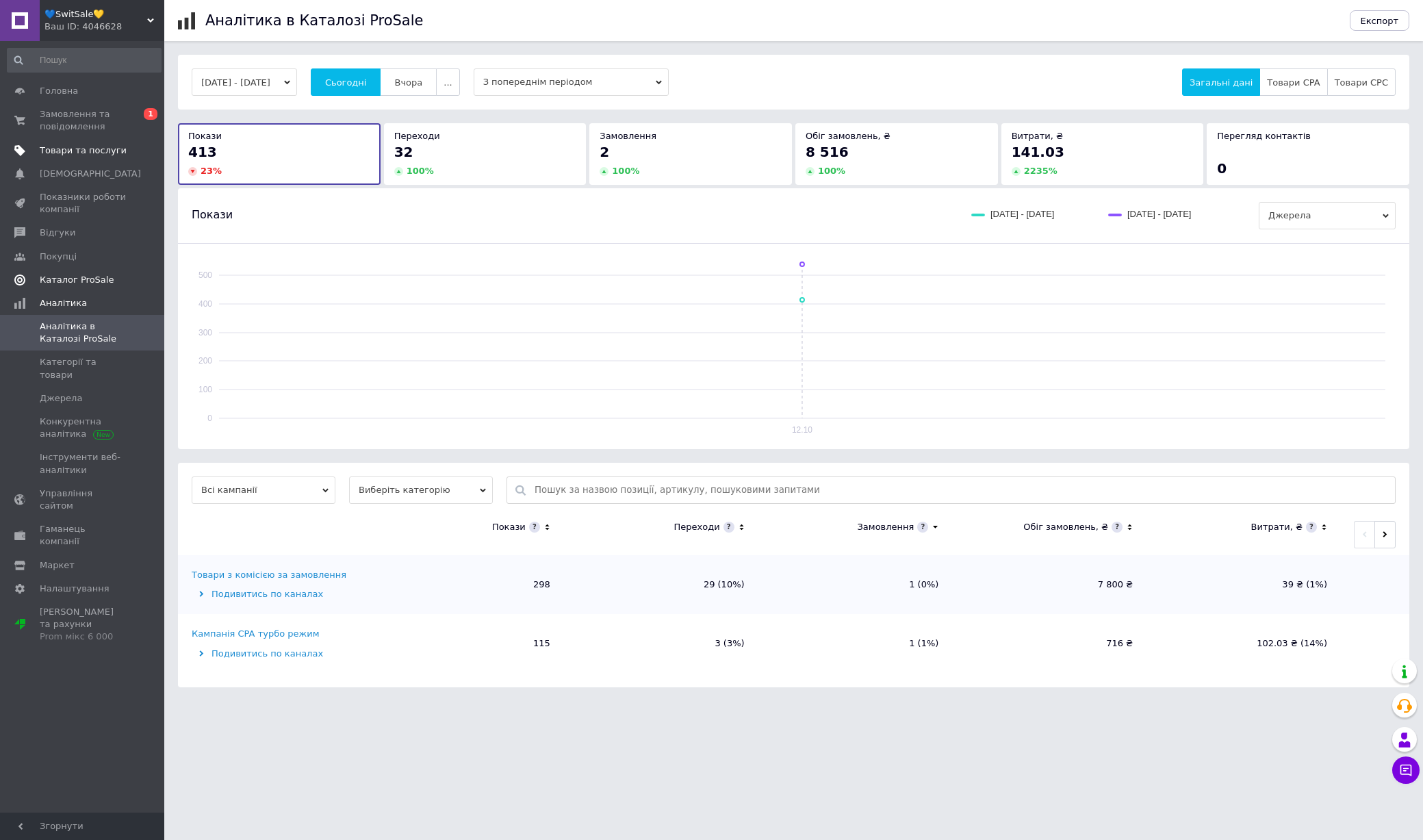
click at [76, 270] on link "Каталог ProSale" at bounding box center [84, 279] width 168 height 23
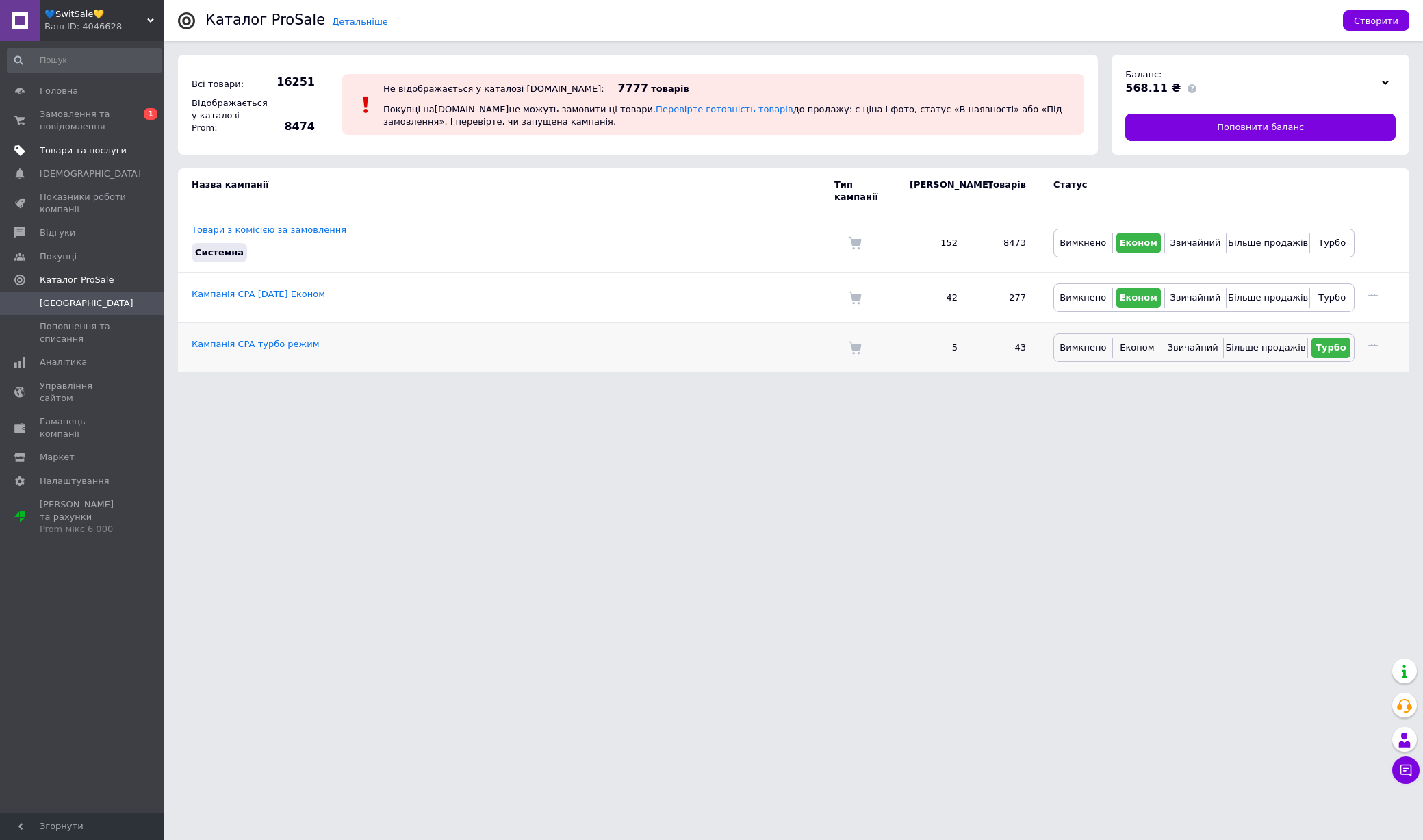
click at [285, 339] on link "Кампанія CPA турбо режим" at bounding box center [254, 343] width 127 height 10
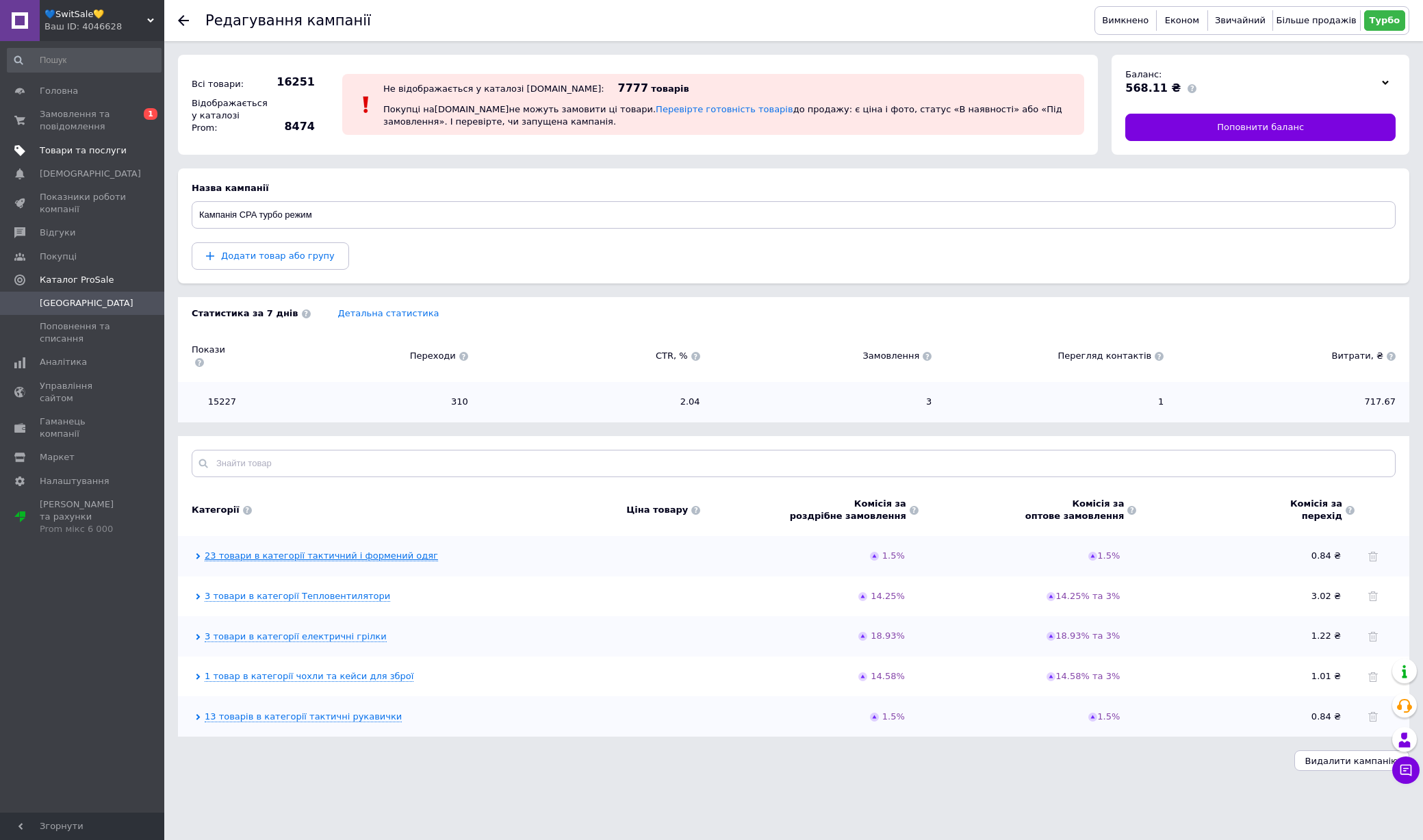
click at [377, 550] on link "23 товари в категорії тактичний і формений одяг" at bounding box center [320, 556] width 233 height 11
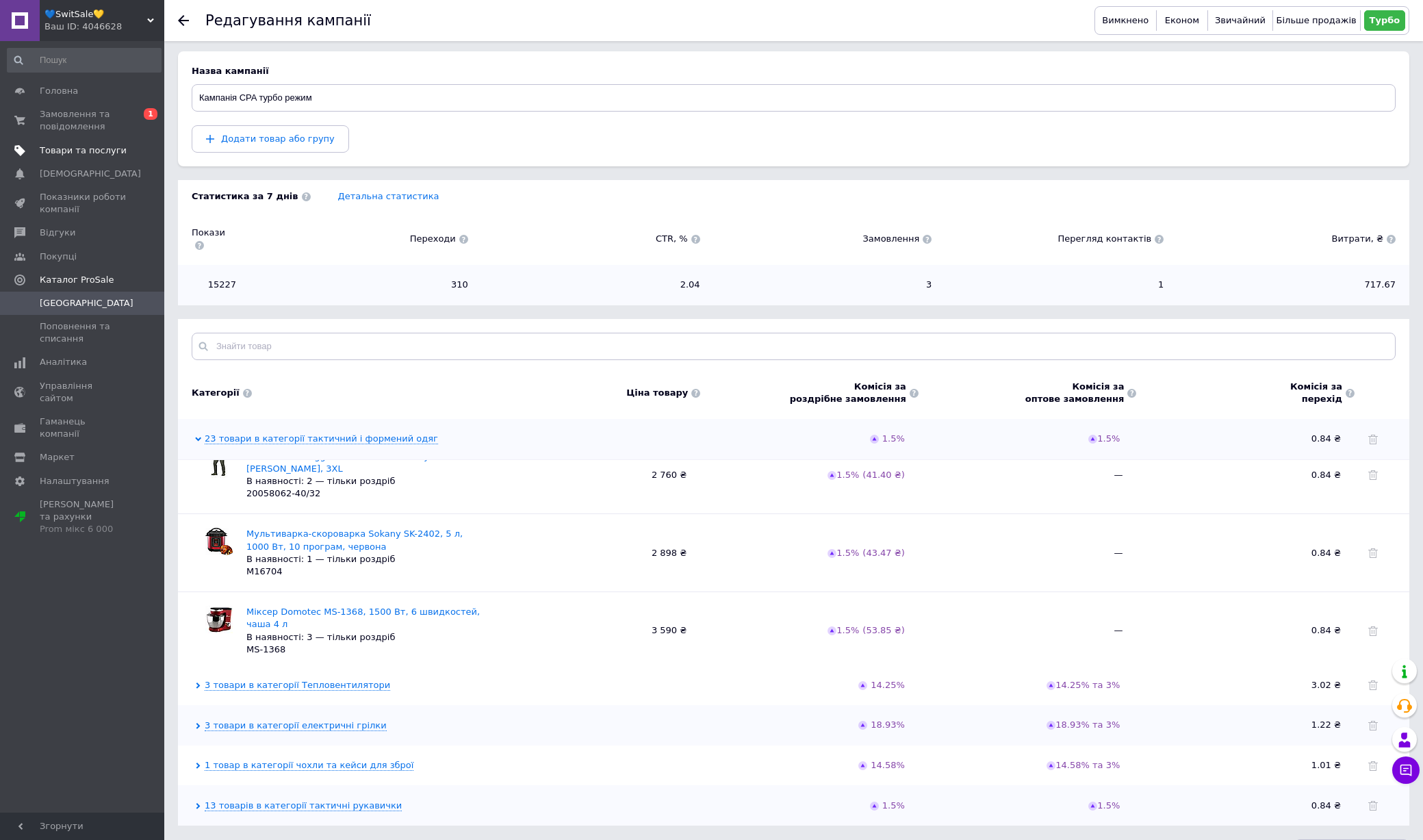
scroll to position [139, 0]
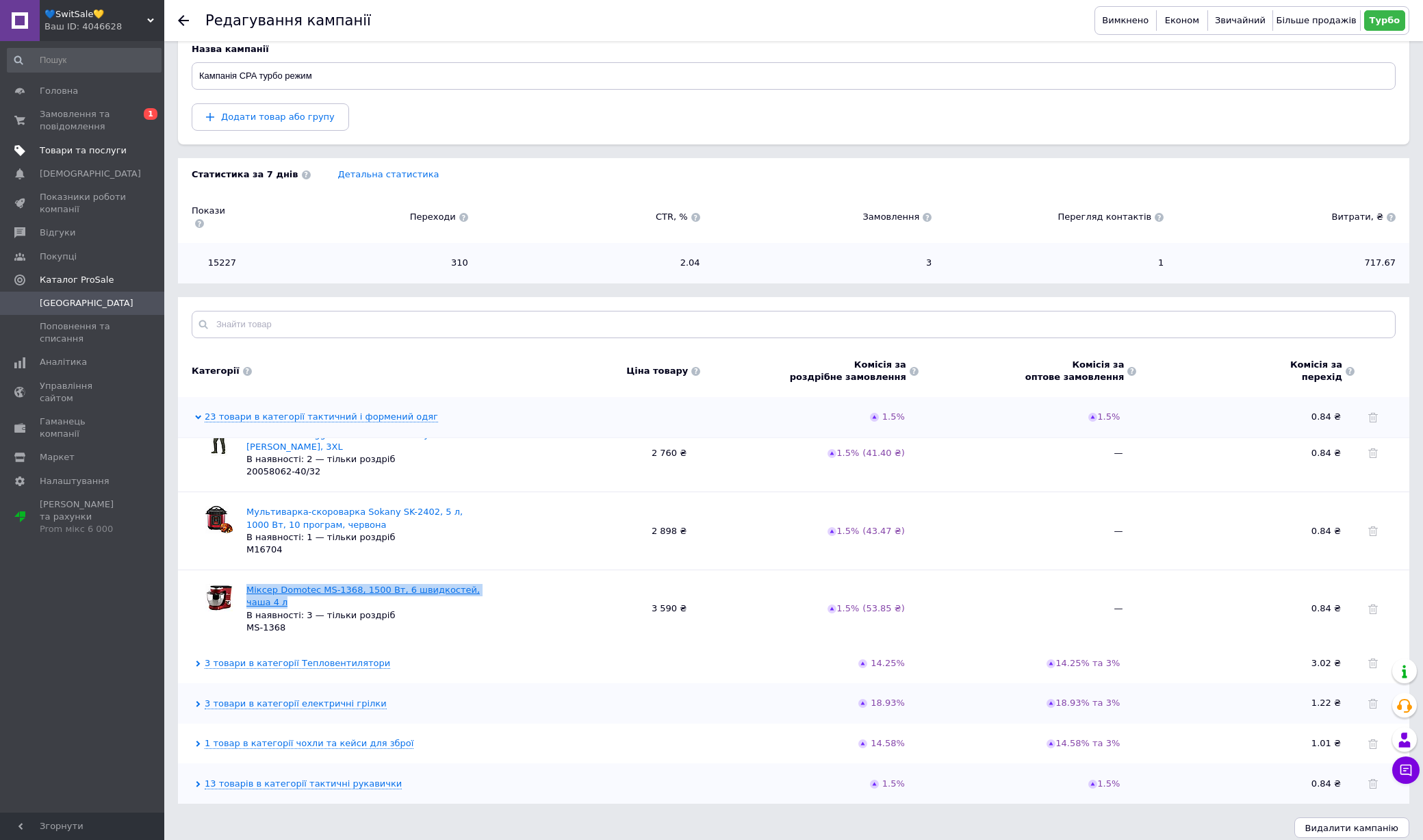
drag, startPoint x: 293, startPoint y: 588, endPoint x: 246, endPoint y: 572, distance: 49.6
click at [246, 584] on div "[PERSON_NAME] MS-1368, 1500 Вт, 6 швидкостей, чаша 4 л В наявності: 3 — тільки …" at bounding box center [364, 609] width 236 height 50
copy link "Міксер Domotec MS-1368, 1500 Вт, 6 швидкостей, чаша 4 л"
click at [288, 658] on link "3 товари в категорії Тепловентилятори" at bounding box center [297, 664] width 186 height 11
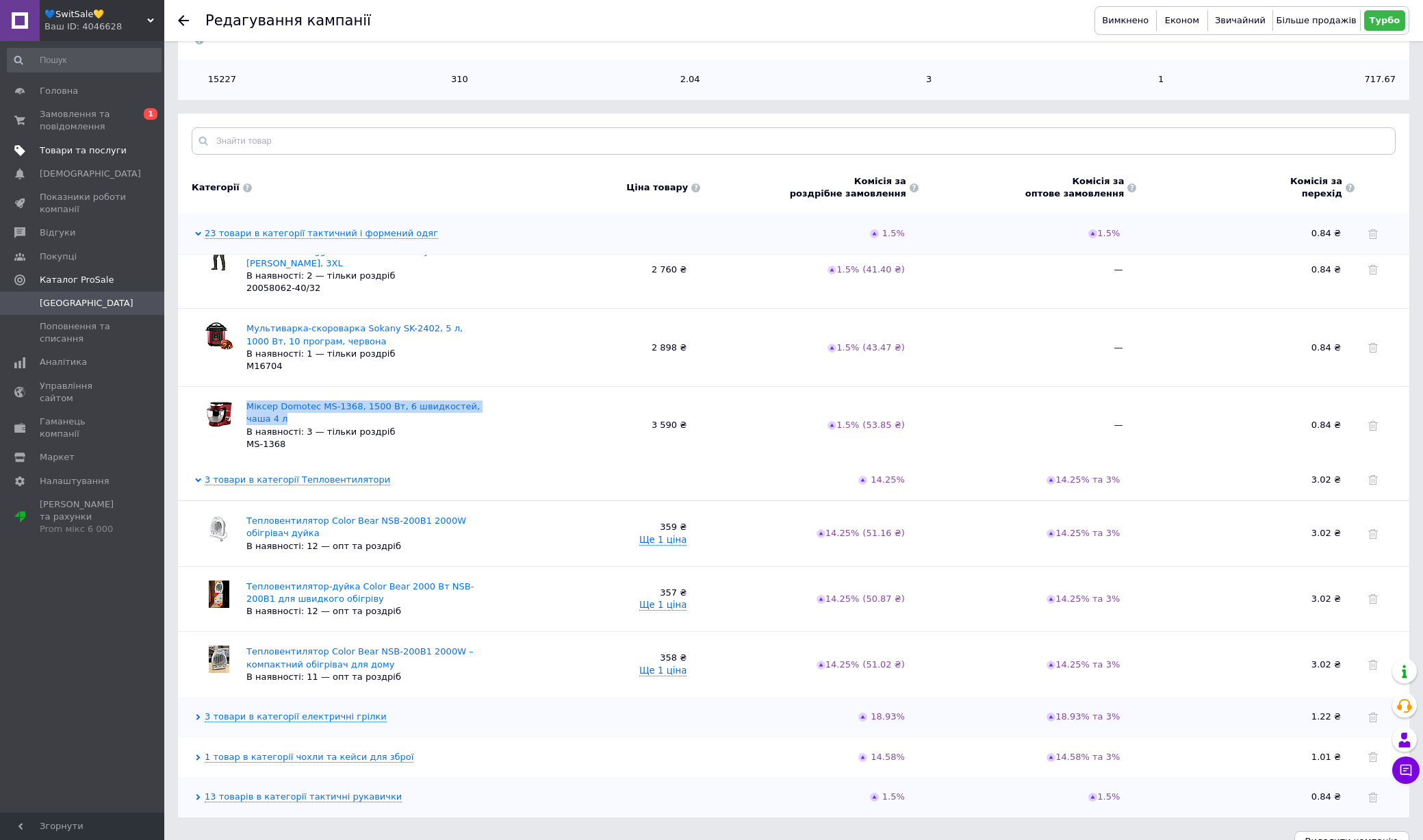
scroll to position [324, 0]
click at [296, 709] on link "3 товари в категорії електричні грілки" at bounding box center [295, 715] width 182 height 11
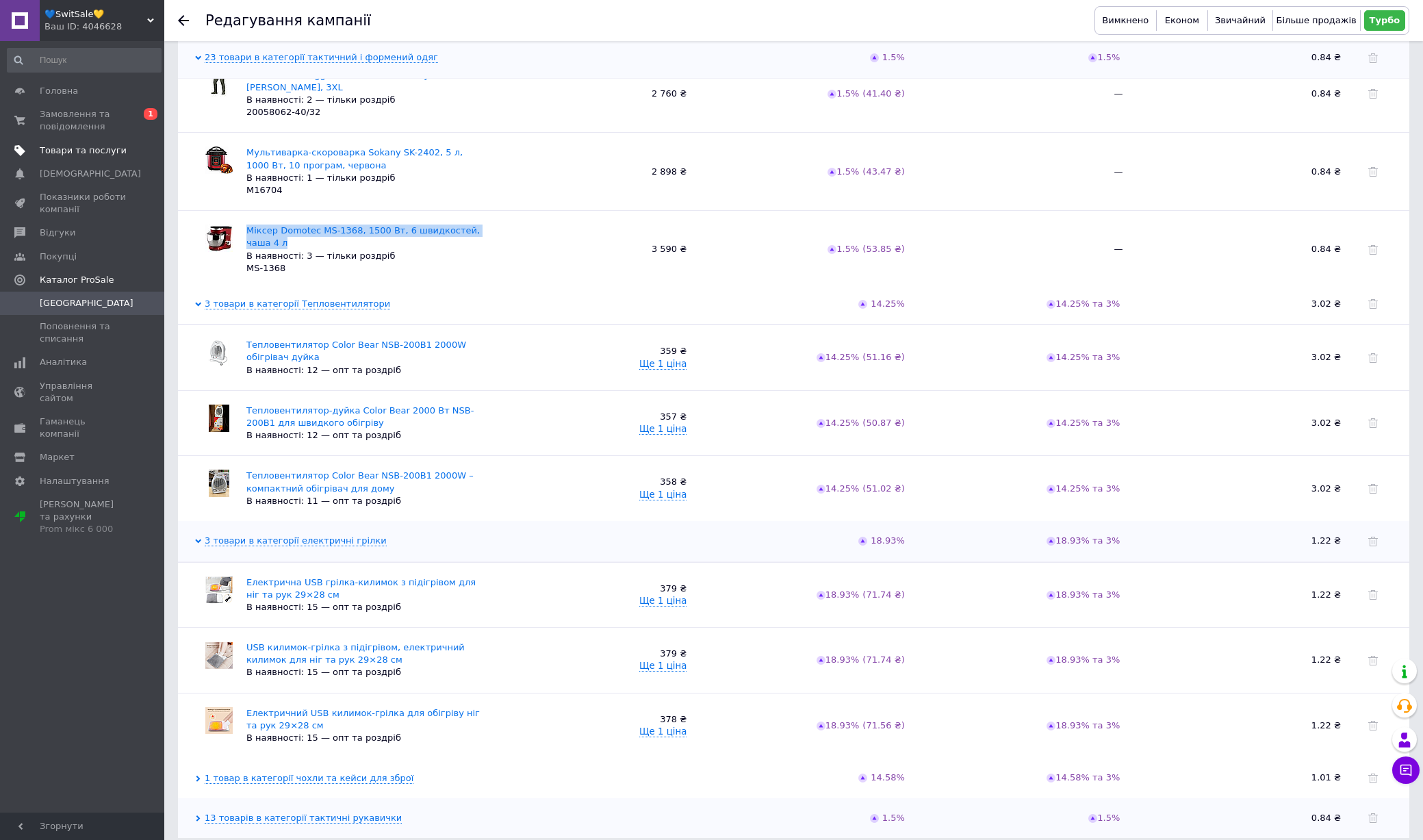
scroll to position [531, 0]
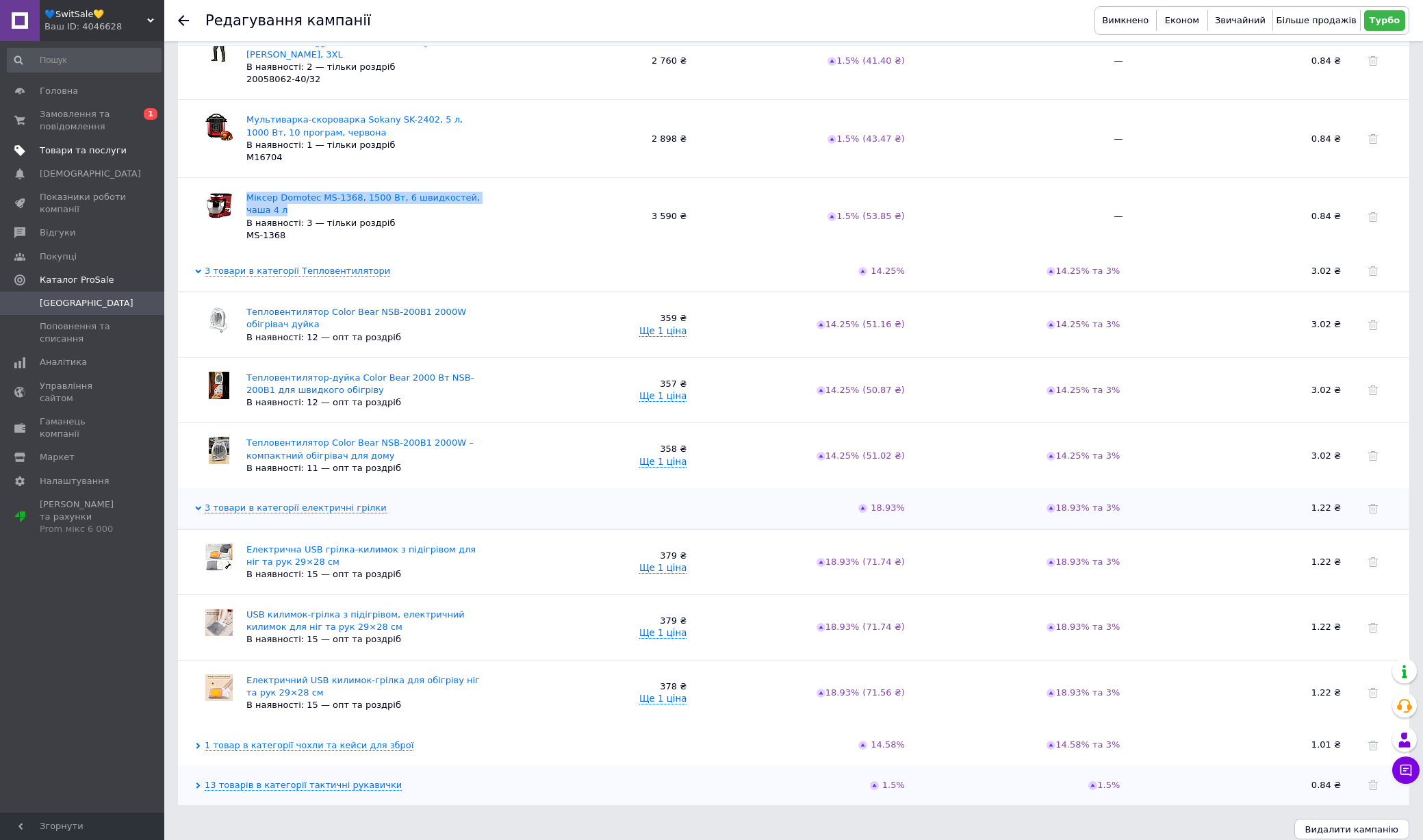
click at [316, 739] on span "1 товар в категорії чохли та кейси для зброї" at bounding box center [304, 744] width 218 height 12
click at [327, 740] on link "1 товар в категорії чохли та кейси для зброї" at bounding box center [308, 745] width 209 height 11
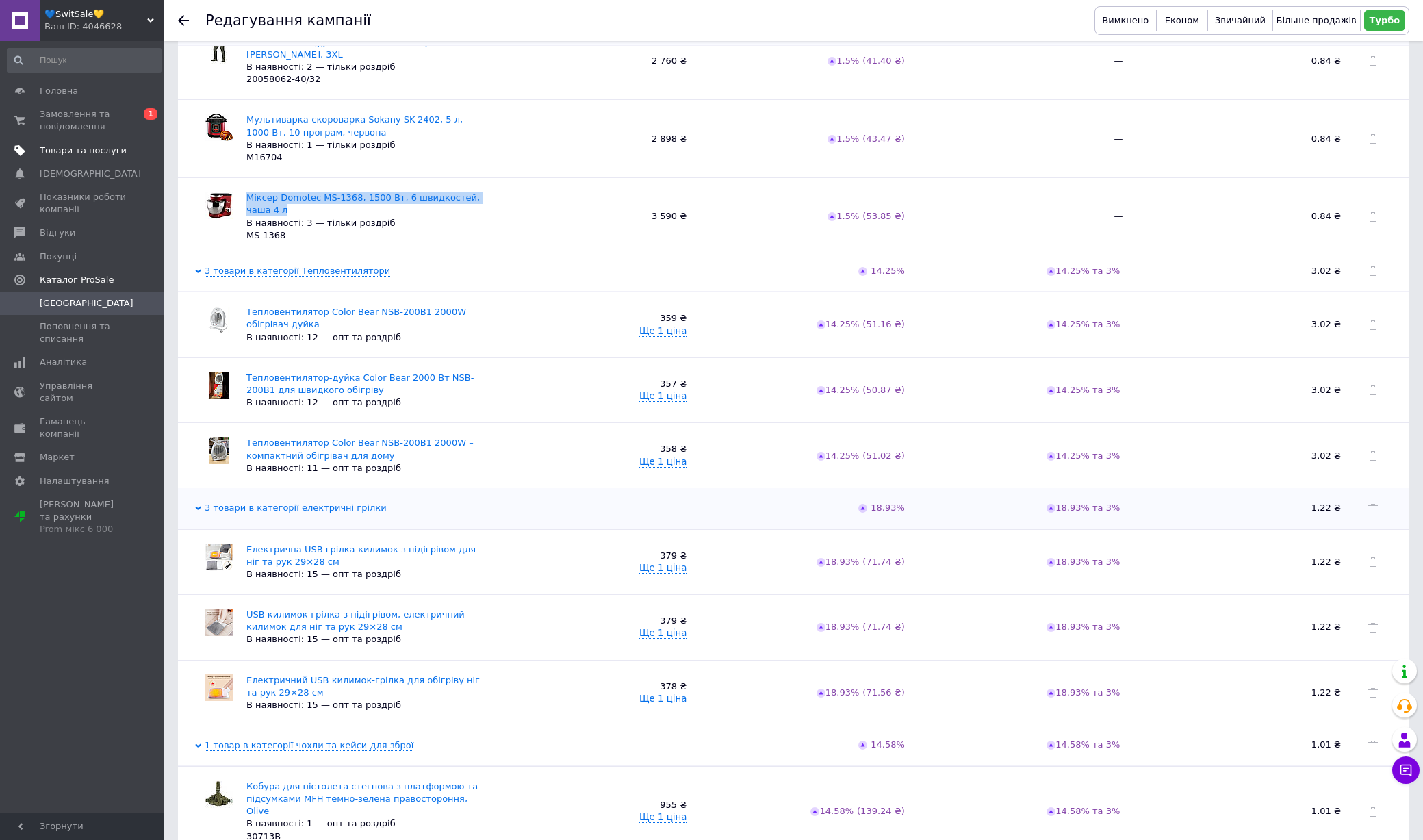
scroll to position [610, 0]
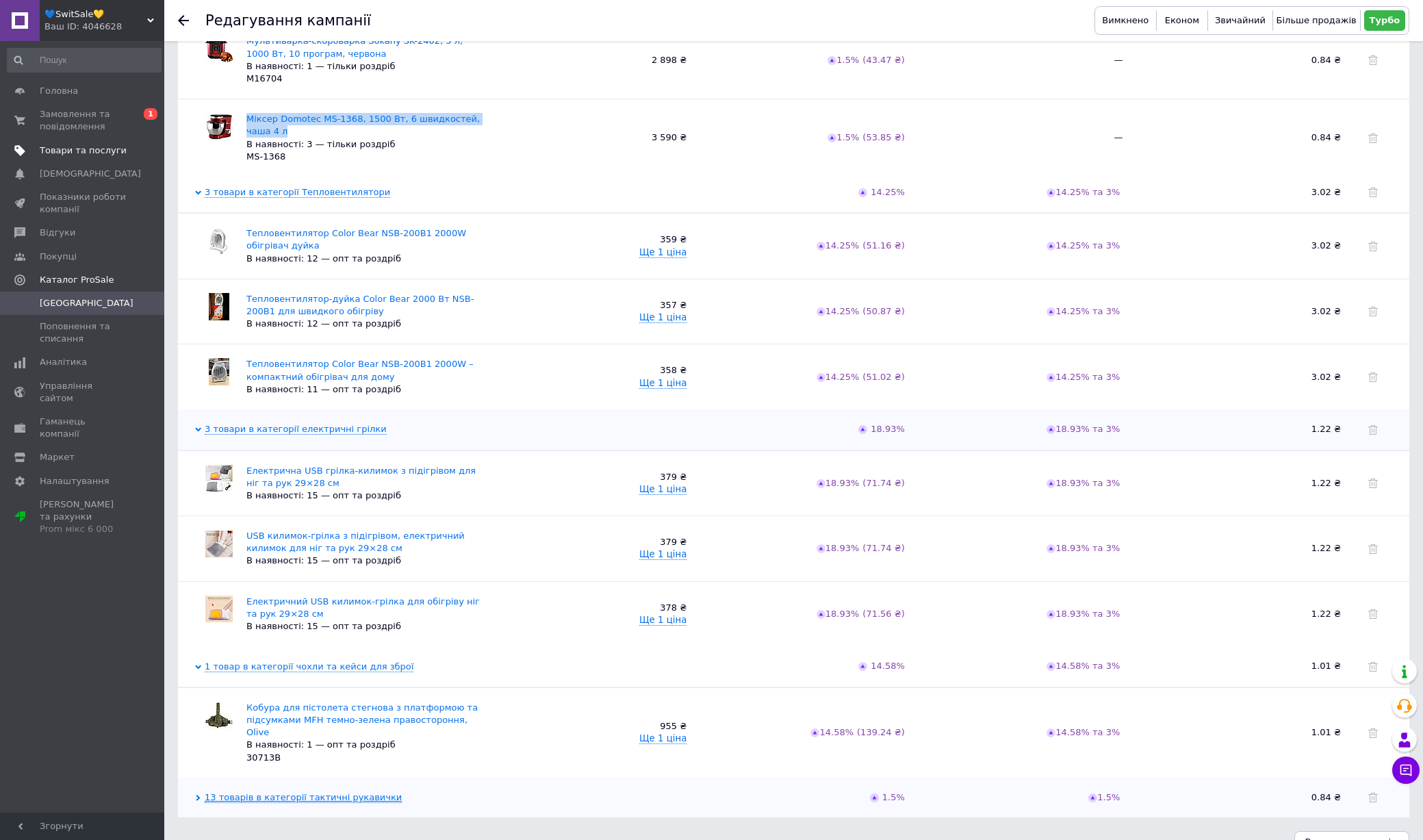
click at [330, 792] on link "13 товарів в категорії тактичні рукавички" at bounding box center [303, 797] width 197 height 11
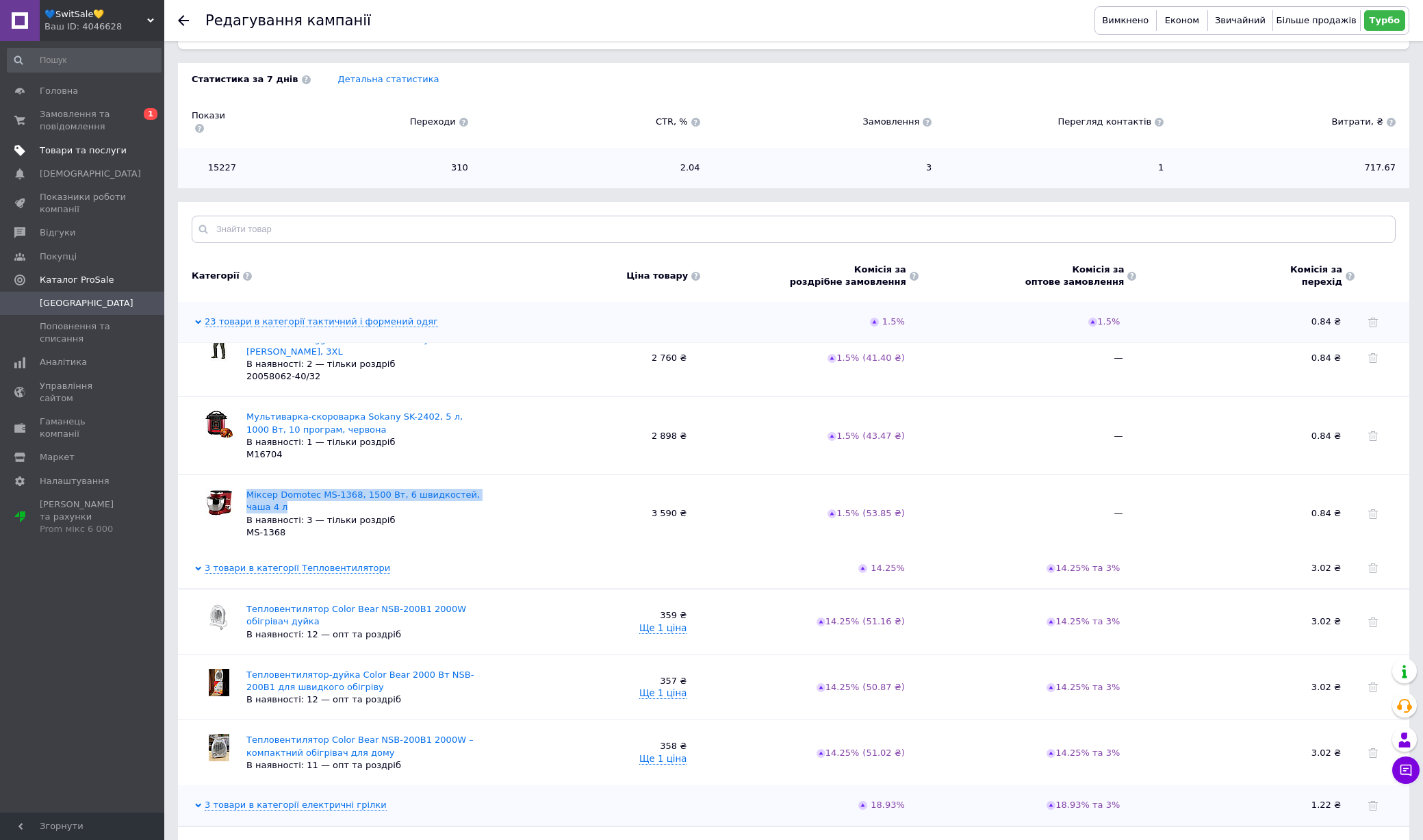
scroll to position [0, 0]
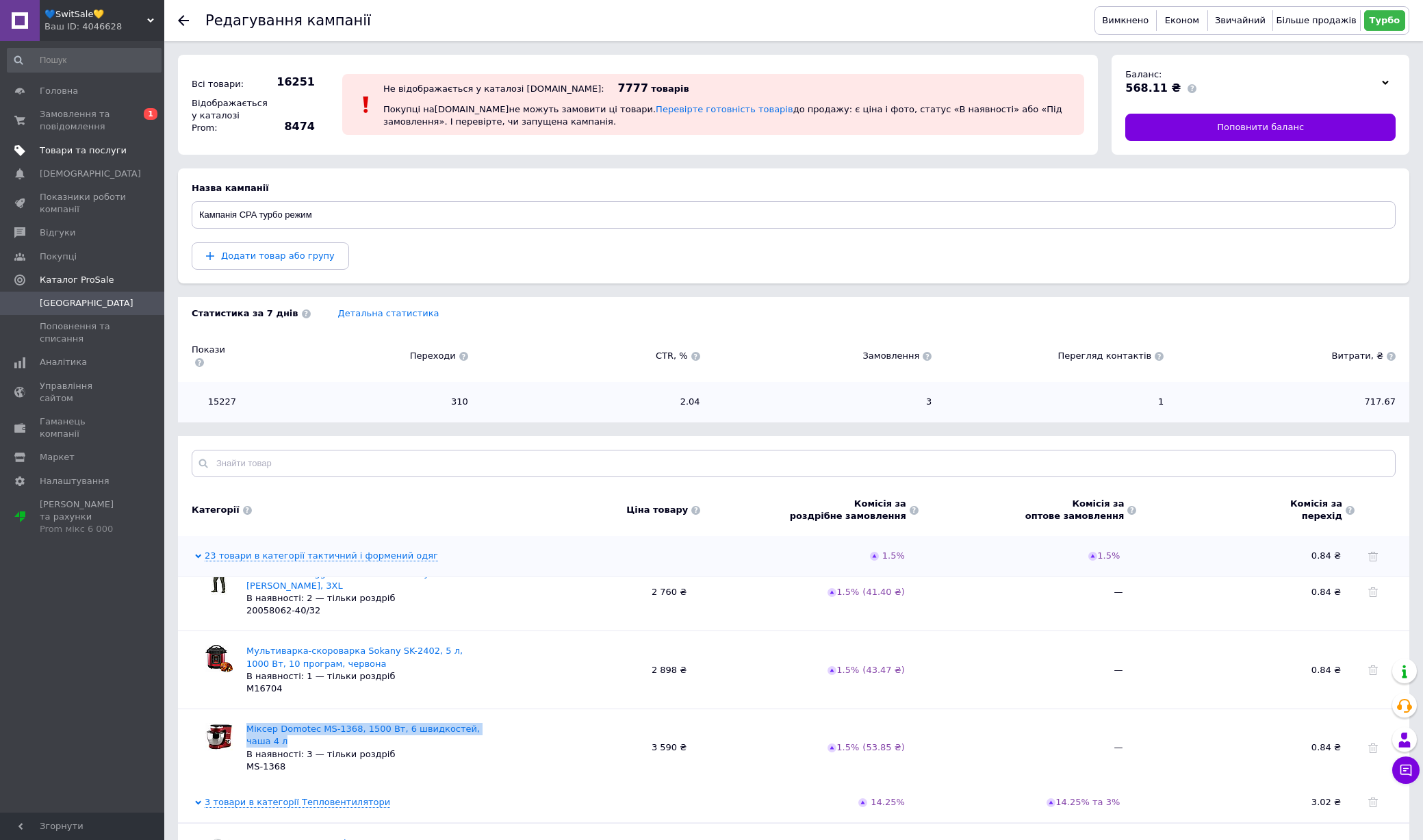
click at [106, 151] on span "Товари та послуги" at bounding box center [84, 150] width 87 height 12
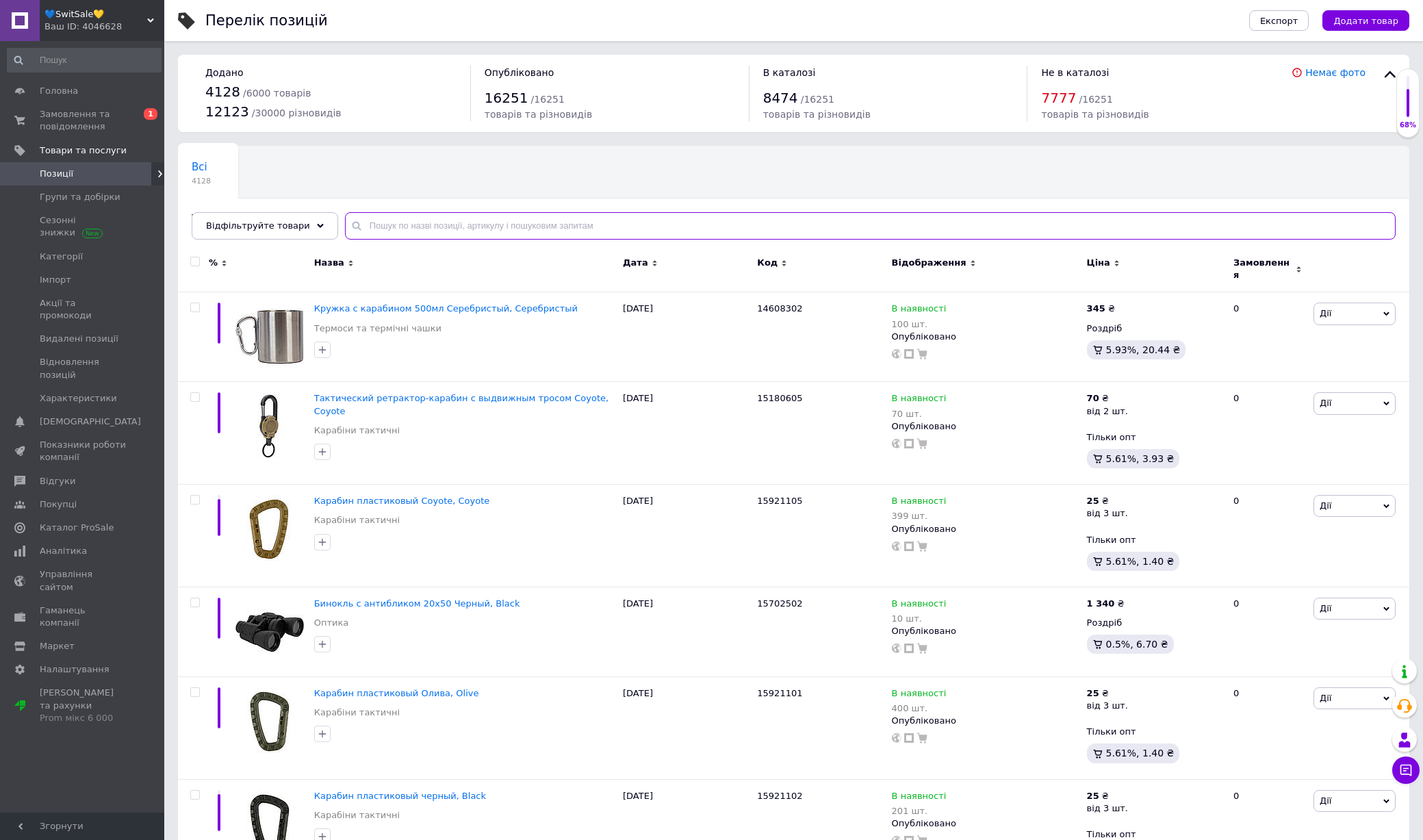
click at [445, 226] on input "text" at bounding box center [871, 226] width 1051 height 27
paste input "Міксер Domotec MS-1368, 1500 Вт, 6 швидкостей, чаша 4 л"
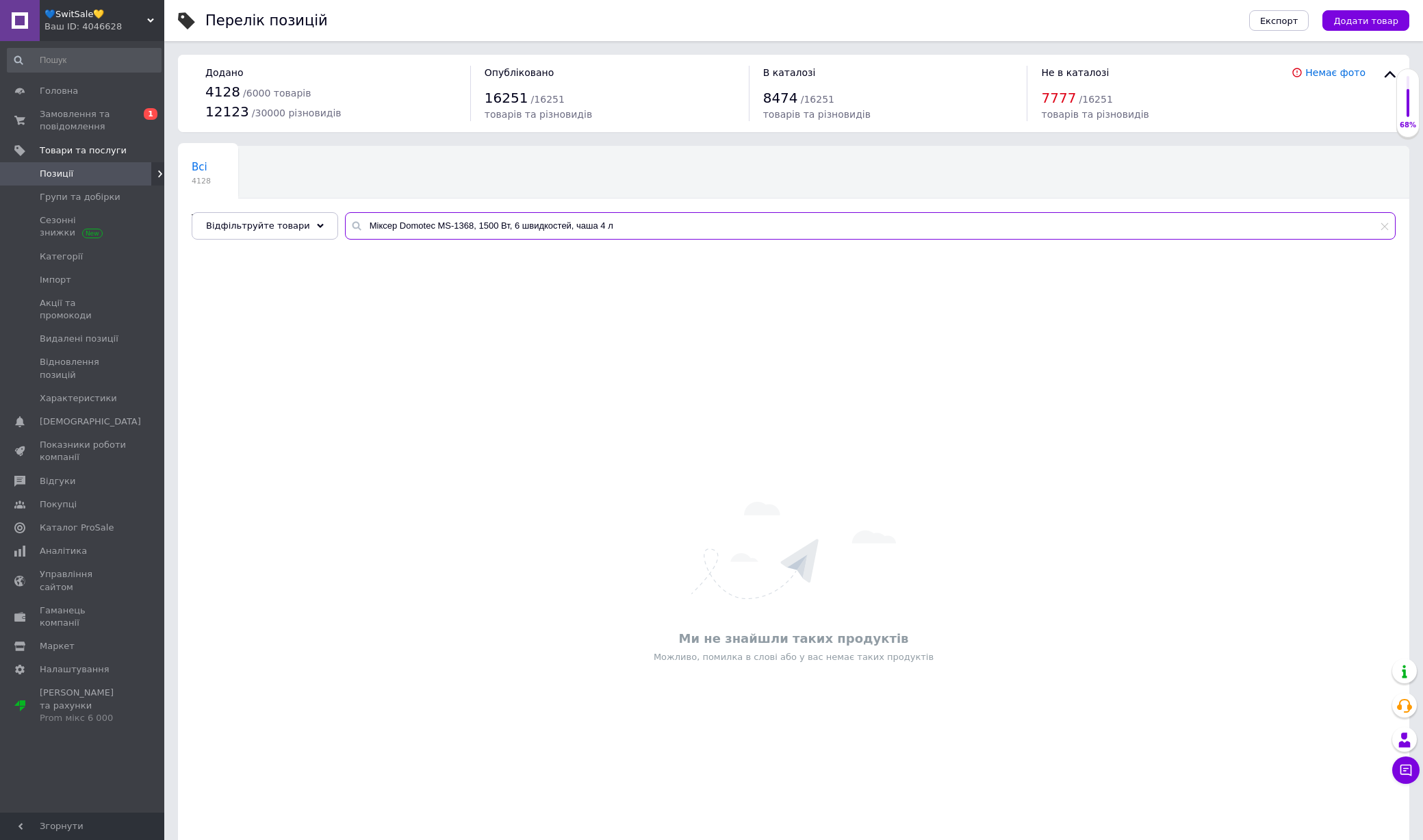
type input "Міксер Domotec MS-1368, 1500 Вт, 6 швидкостей, чаша 4 л"
